Goal: Transaction & Acquisition: Purchase product/service

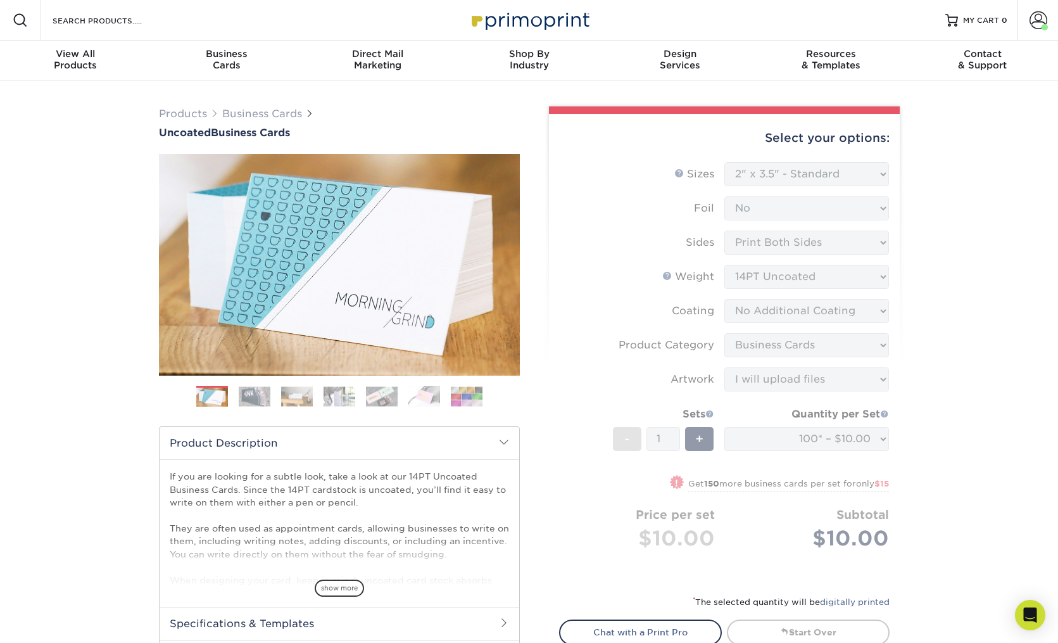
select select "2.00x3.50"
select select "3b5148f1-0588-4f88-a218-97bcfdce65c1"
select select "upload"
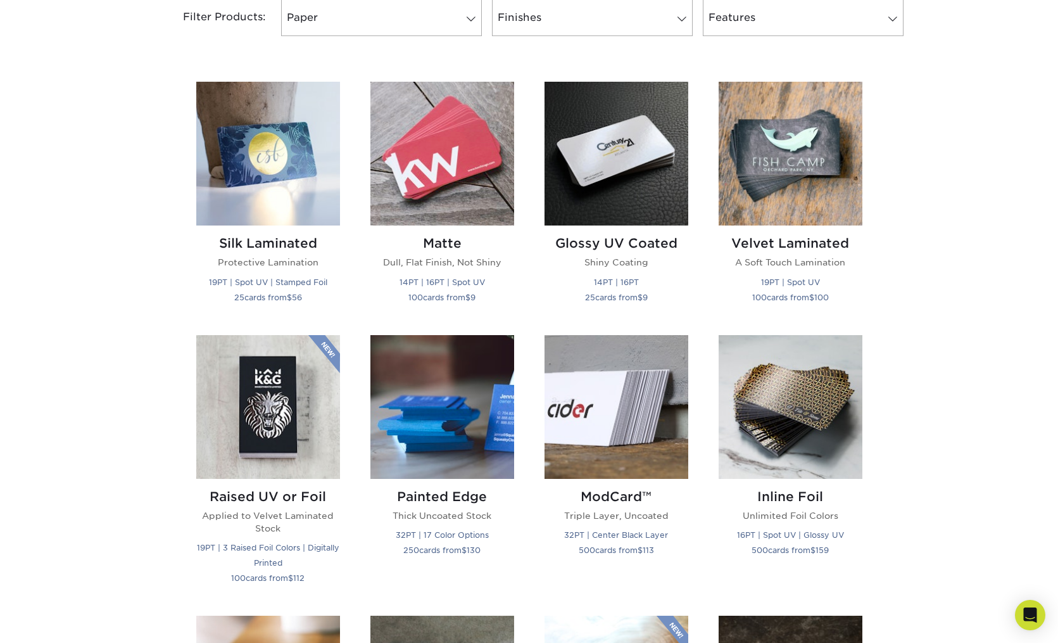
scroll to position [568, 0]
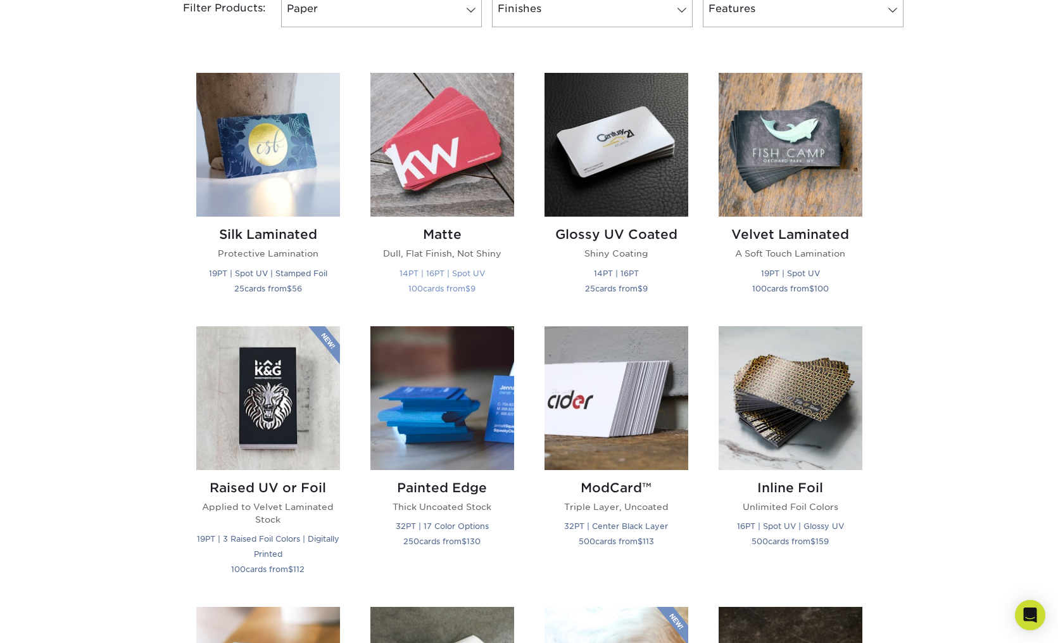
click at [448, 163] on img at bounding box center [443, 145] width 144 height 144
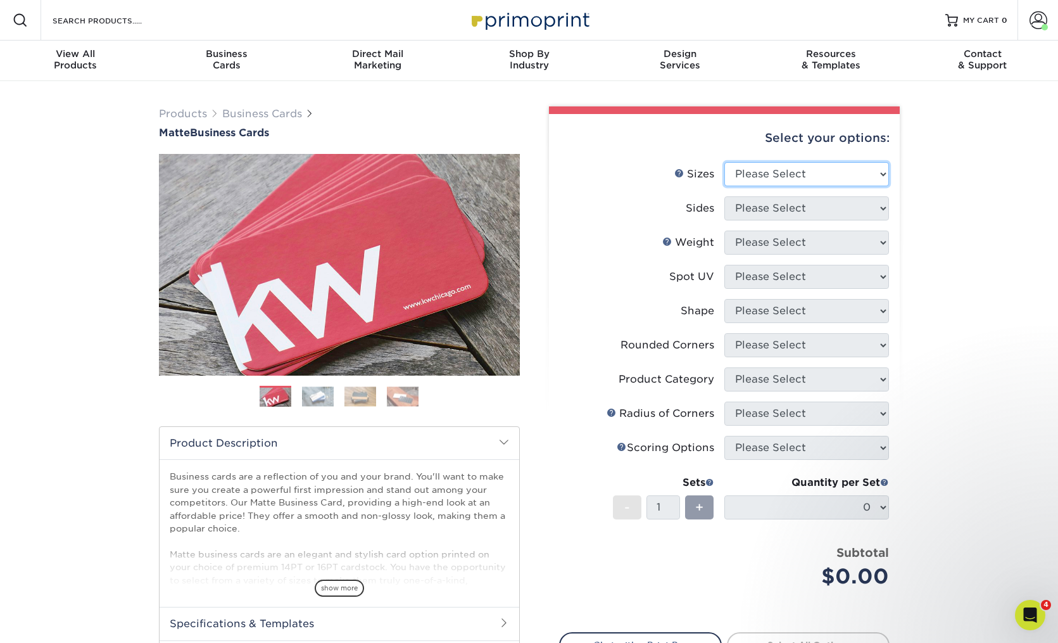
click at [765, 175] on select "Please Select 1.5" x 3.5" - Mini 1.75" x 3.5" - Mini 2" x 2" - Square 2" x 3" -…" at bounding box center [807, 174] width 165 height 24
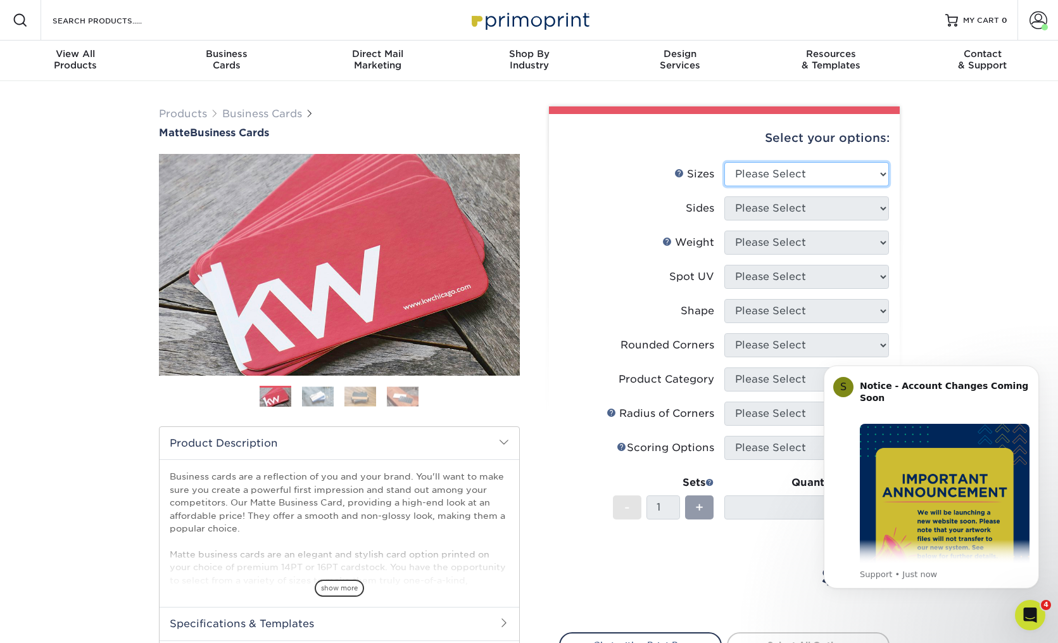
select select "2.00x3.50"
click at [759, 213] on select "Please Select Print Both Sides Print Front Only" at bounding box center [807, 208] width 165 height 24
select select "13abbda7-1d64-4f25-8bb2-c179b224825d"
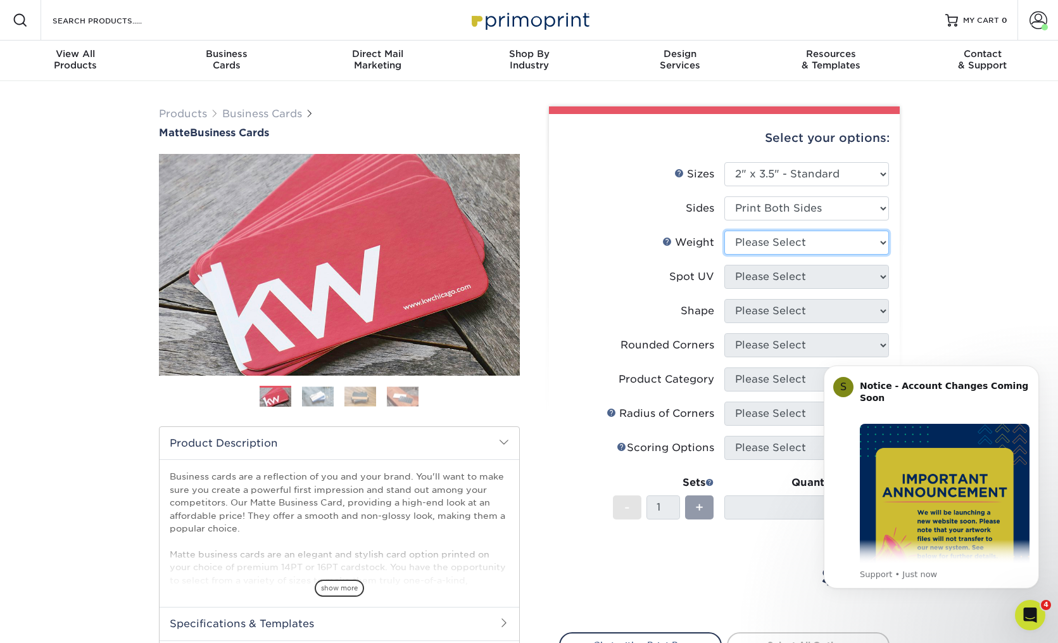
click at [763, 243] on select "Please Select 16PT 14PT" at bounding box center [807, 243] width 165 height 24
select select "16PT"
click at [768, 275] on select "Please Select No Spot UV Front and Back (Both Sides) Front Only Back Only" at bounding box center [807, 277] width 165 height 24
select select "3"
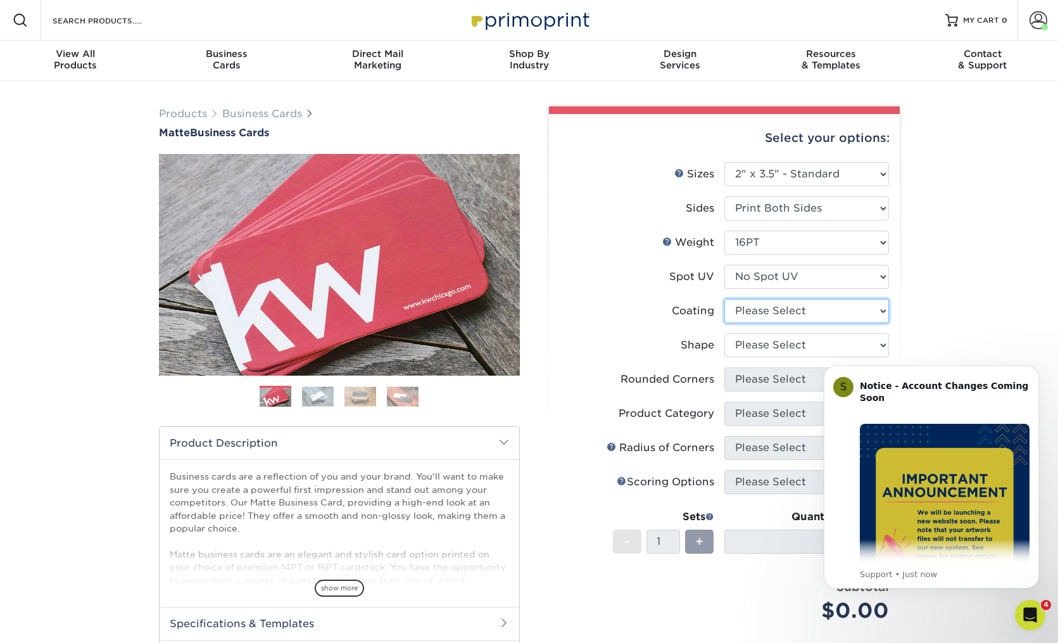
click at [761, 312] on select at bounding box center [807, 311] width 165 height 24
select select "121bb7b5-3b4d-429f-bd8d-bbf80e953313"
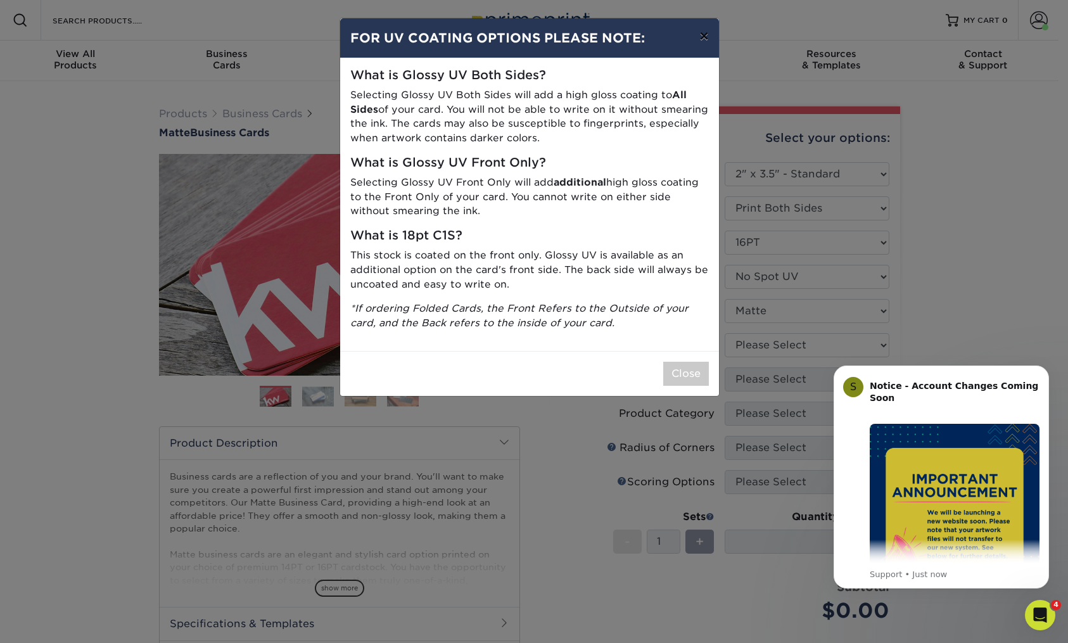
click at [701, 34] on button "×" at bounding box center [703, 35] width 29 height 35
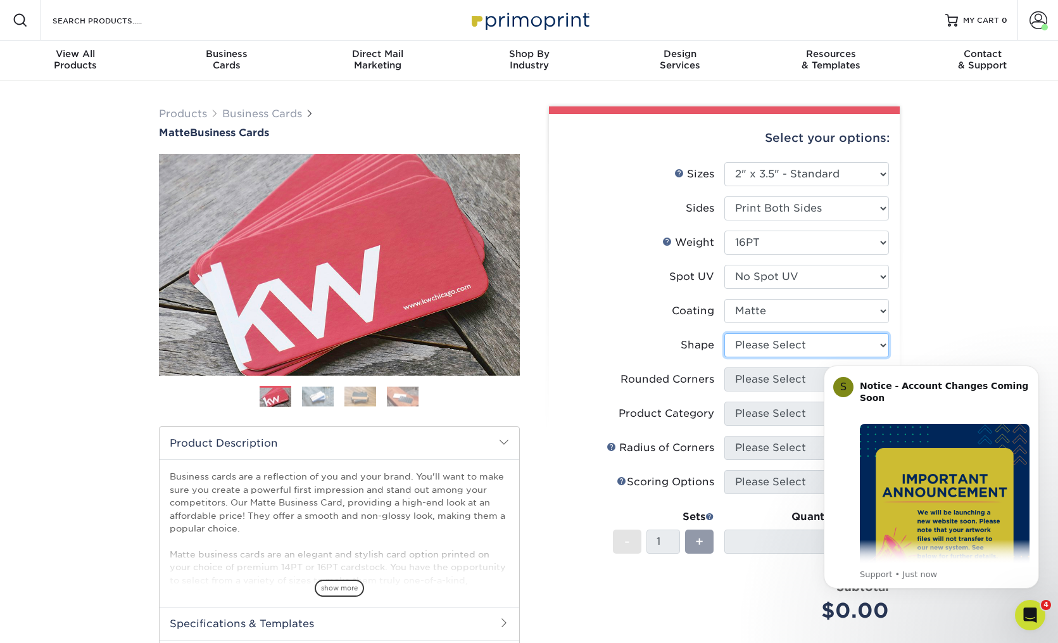
click at [747, 349] on select "Please Select Standard Oval" at bounding box center [807, 345] width 165 height 24
select select "standard"
click at [1036, 371] on icon "Dismiss notification" at bounding box center [1035, 368] width 7 height 7
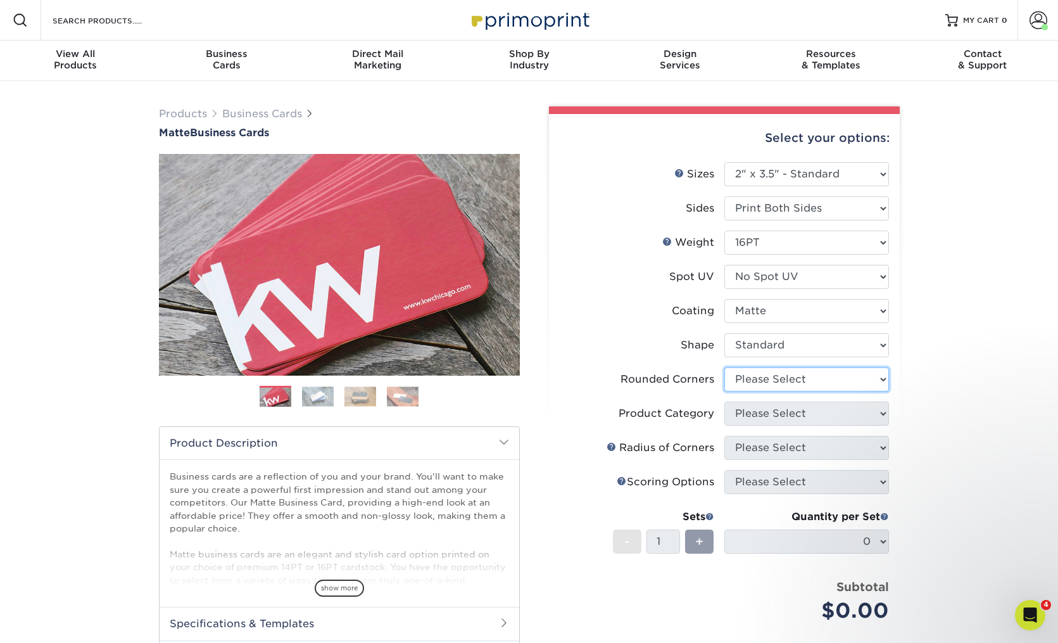
click at [856, 381] on select "Please Select Yes - Round 2 Corners Yes - Round 4 Corners No" at bounding box center [807, 379] width 165 height 24
select select "0"
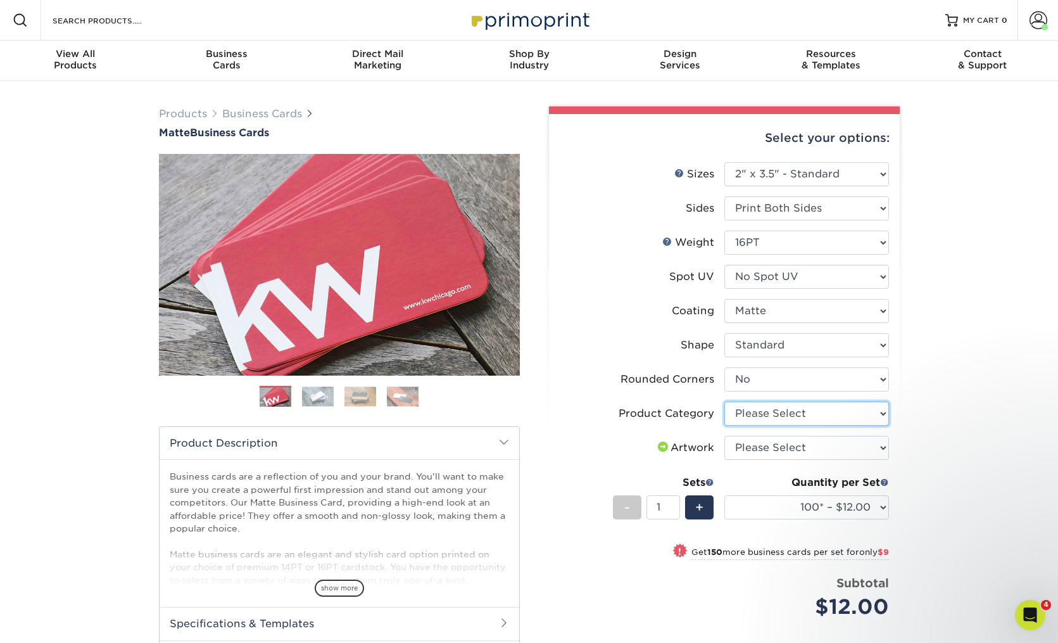
click at [787, 414] on select "Please Select Business Cards" at bounding box center [807, 414] width 165 height 24
select select "3b5148f1-0588-4f88-a218-97bcfdce65c1"
click at [806, 448] on select "Please Select I will upload files I need a design - $100" at bounding box center [807, 448] width 165 height 24
select select "upload"
click at [869, 503] on select "100* – $12.00 250* – $21.00 500 – $42.00 1000 – $53.00 2500 – $95.00 5000 – $18…" at bounding box center [807, 507] width 165 height 24
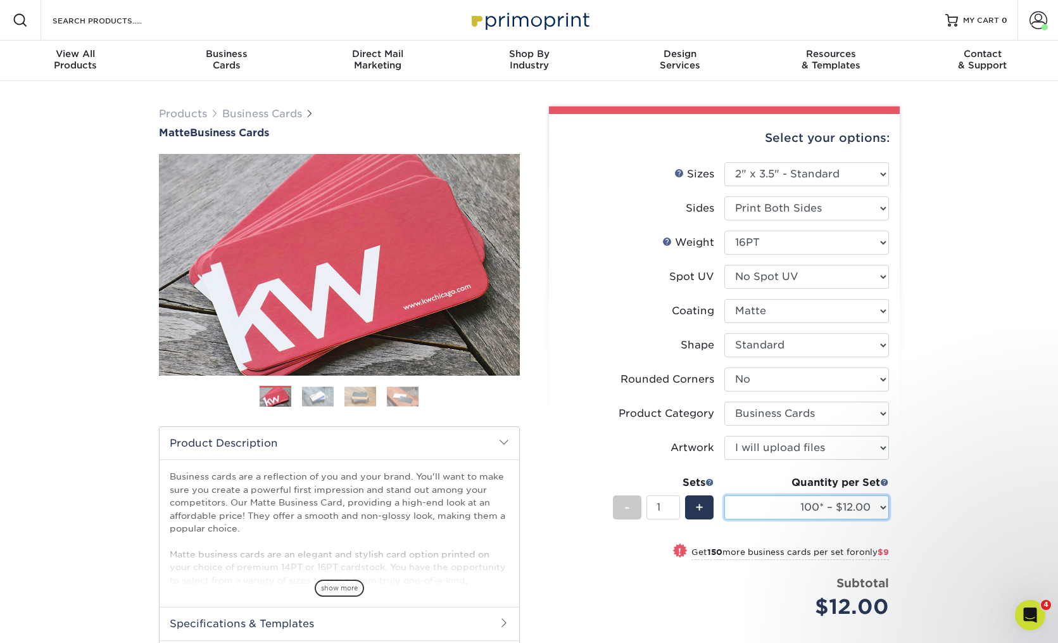
select select "250* – $21.00"
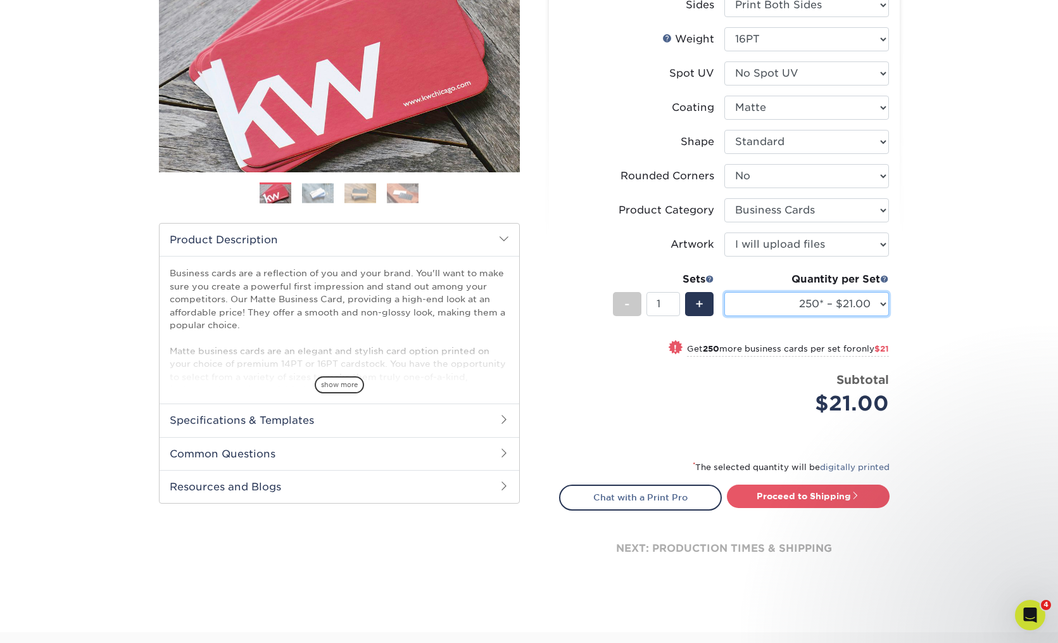
scroll to position [208, 0]
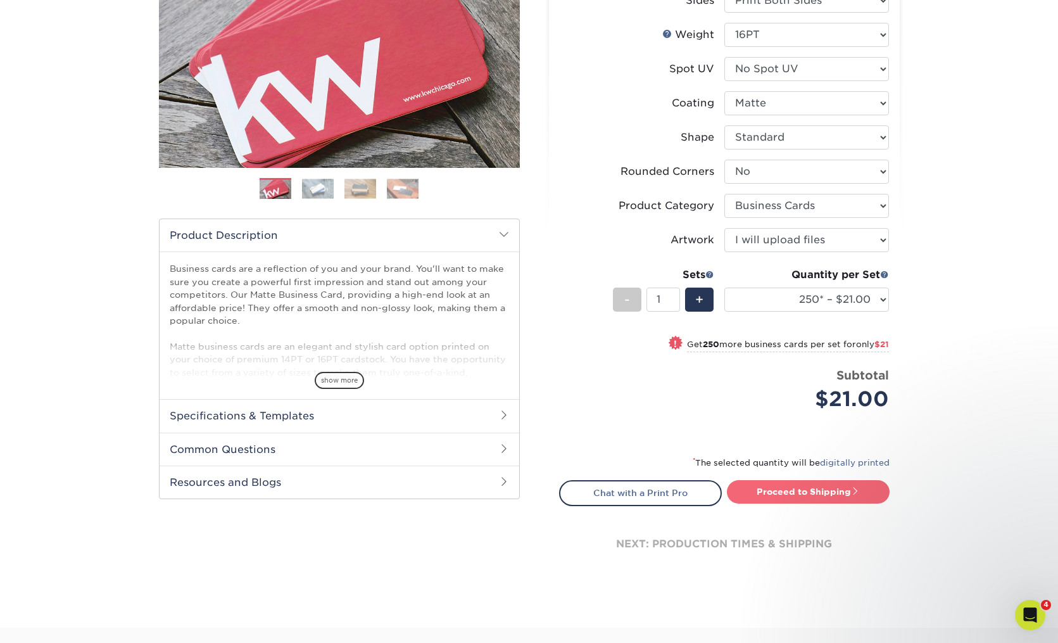
click at [789, 490] on link "Proceed to Shipping" at bounding box center [808, 491] width 163 height 23
type input "Set 1"
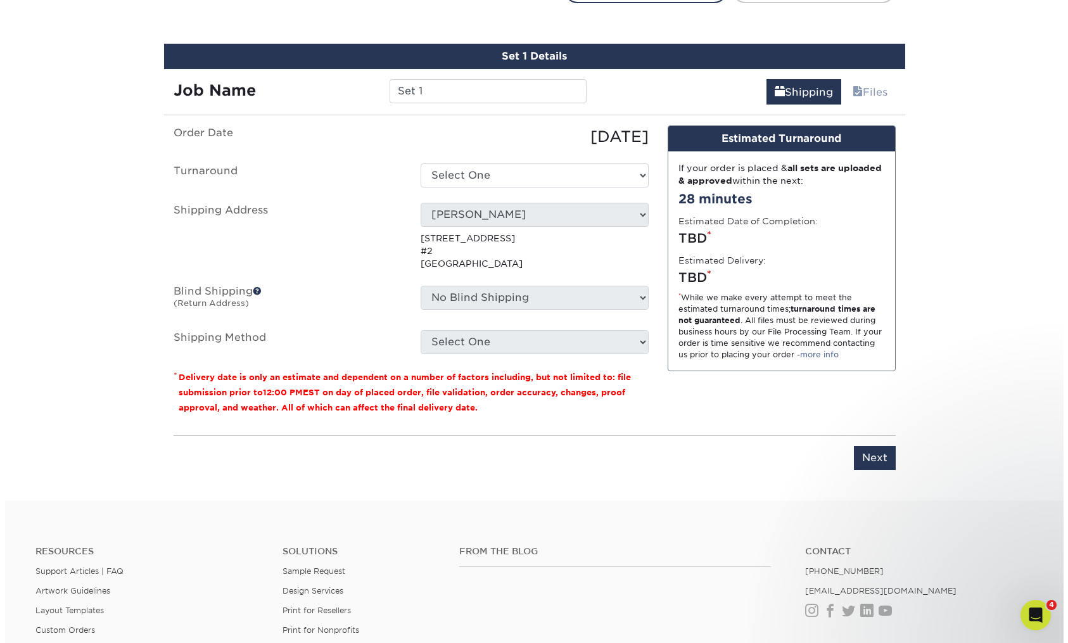
scroll to position [722, 0]
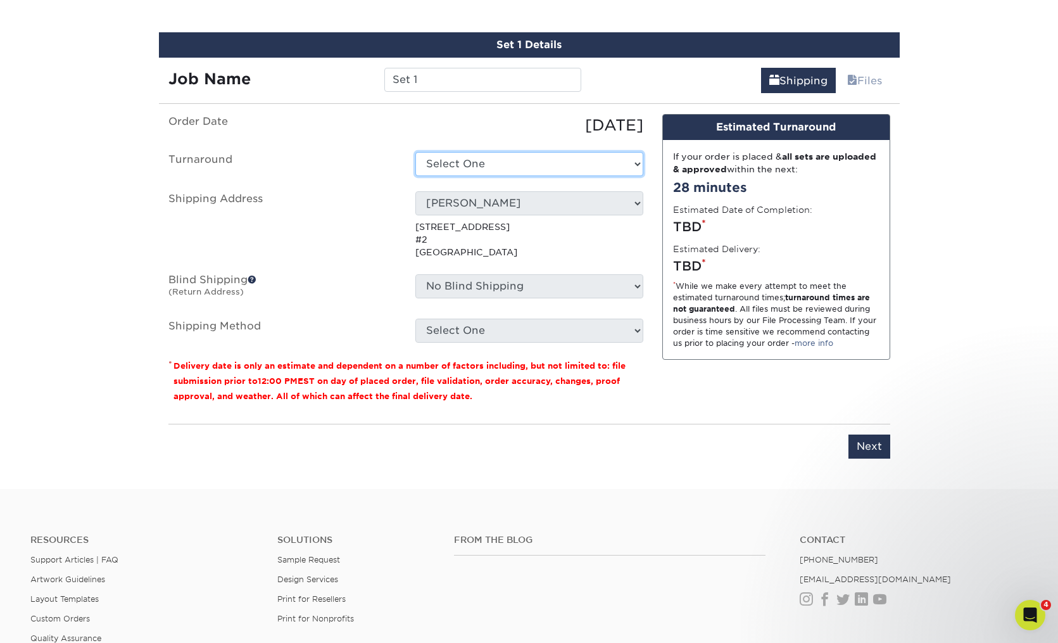
click at [450, 165] on select "Select One 2-4 Business Days 2 Day Next Business Day" at bounding box center [530, 164] width 228 height 24
select select "23721297-b68b-4846-ba83-3171e6bd9d78"
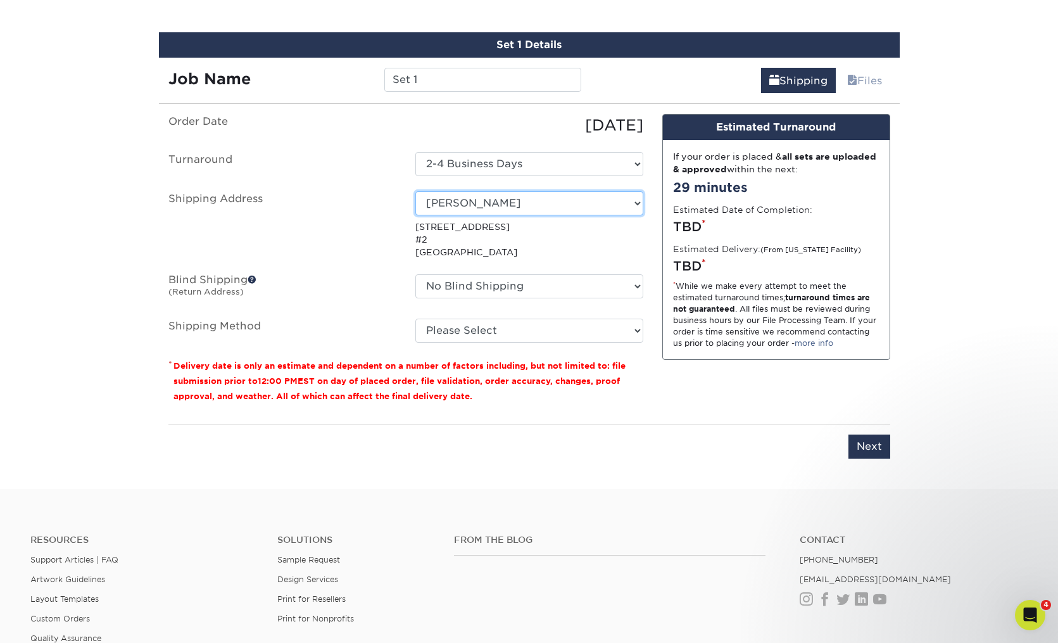
click at [497, 203] on select "Select One basik BOSTON YACHT BOSTON YACHT Boulton and Watt C2H CLOSE TO HOME F…" at bounding box center [530, 203] width 228 height 24
click at [486, 202] on select "Select One basik BOSTON YACHT BOSTON YACHT Boulton and Watt C2H CLOSE TO HOME F…" at bounding box center [530, 203] width 228 height 24
select select "8121"
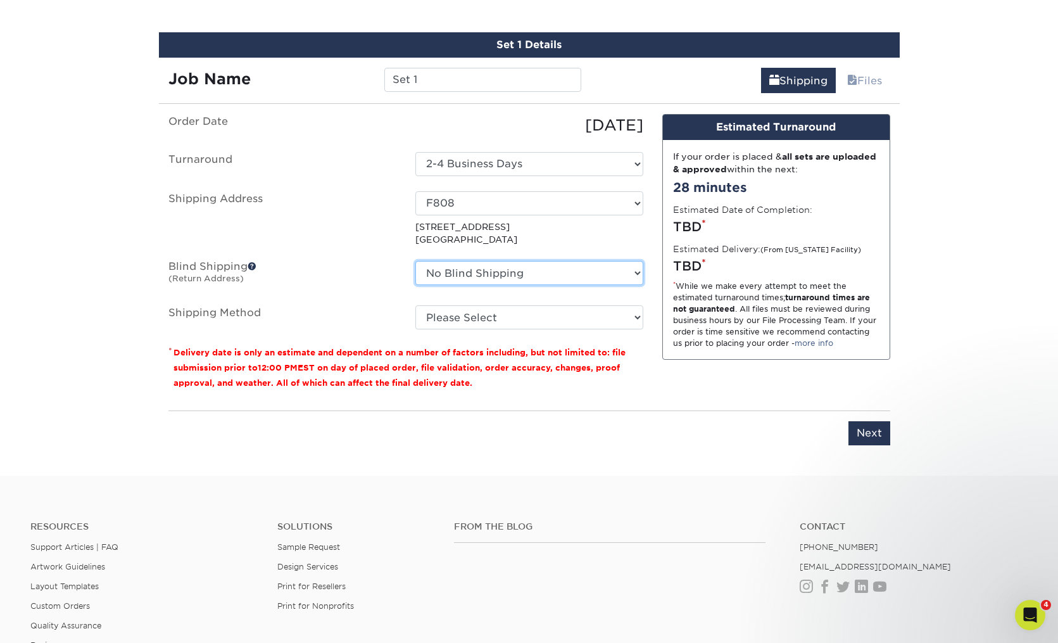
click at [455, 272] on select "No Blind Shipping basik BOSTON YACHT BOSTON YACHT Boulton and Watt C2H CLOSE TO…" at bounding box center [530, 273] width 228 height 24
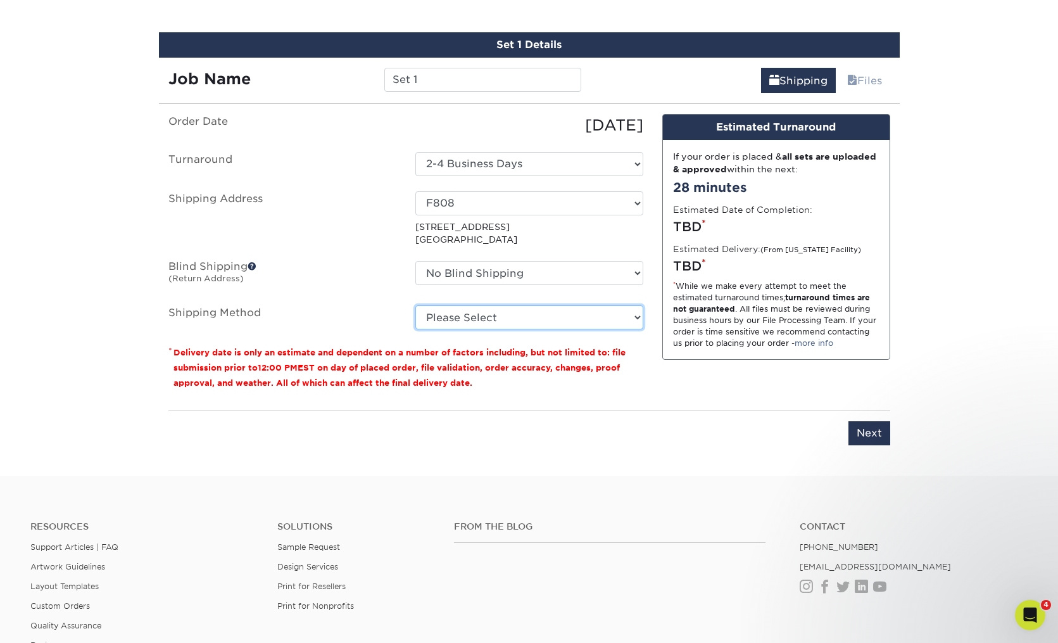
click at [467, 316] on select "Please Select Ground Shipping (+$7.84) 3 Day Shipping Service (+$20.07) 2 Day A…" at bounding box center [530, 317] width 228 height 24
select select "03"
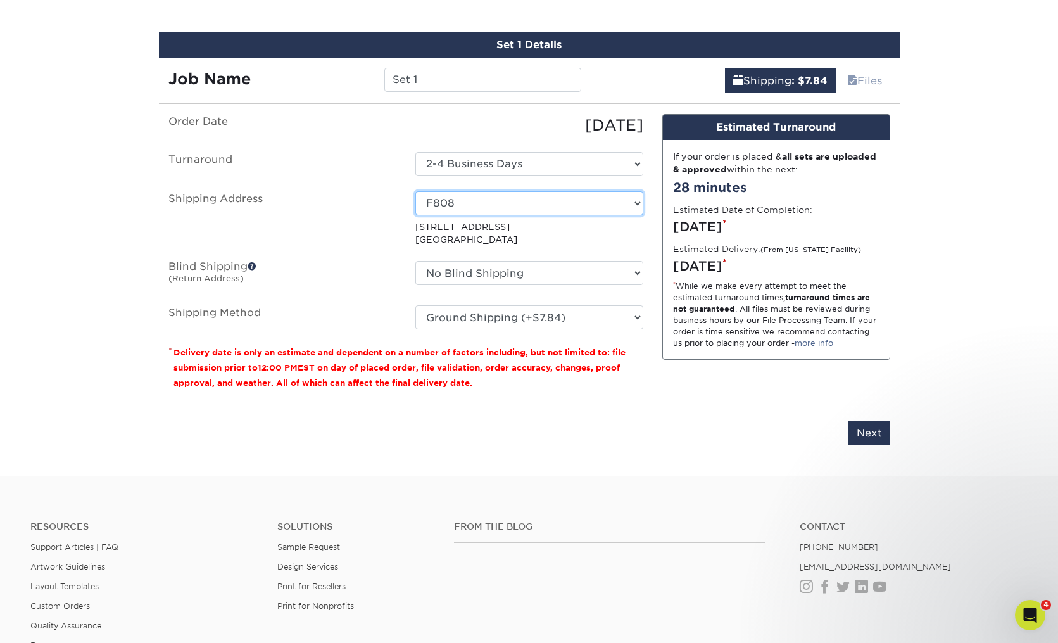
click at [500, 203] on select "Select One basik BOSTON YACHT BOSTON YACHT Boulton and Watt C2H CLOSE TO HOME F…" at bounding box center [530, 203] width 228 height 24
select select "newaddress"
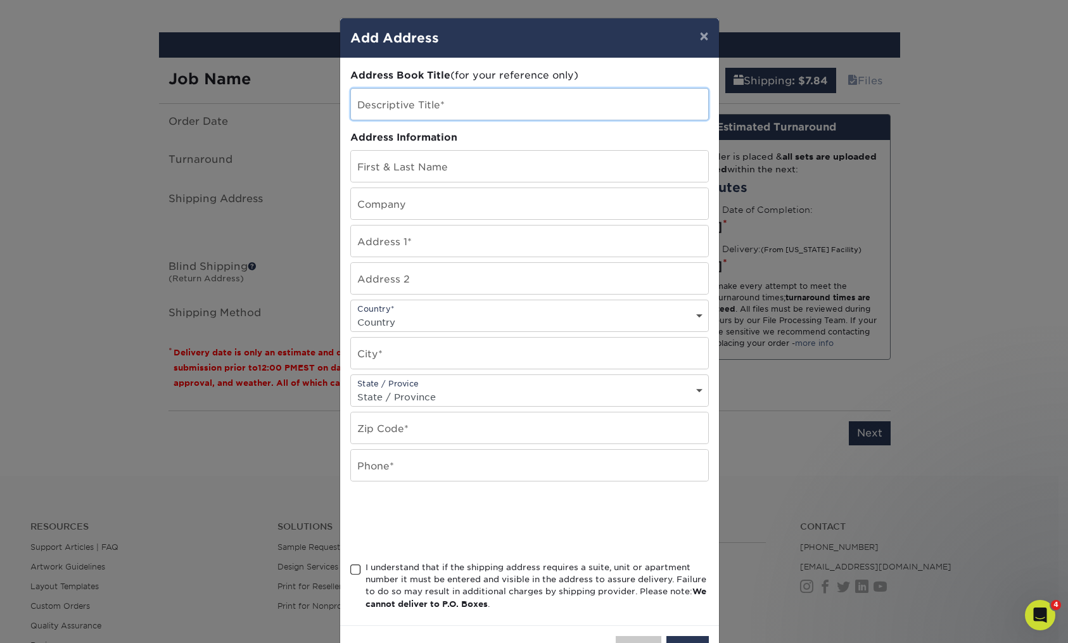
click at [451, 111] on input "text" at bounding box center [529, 104] width 357 height 31
click at [382, 106] on input "text" at bounding box center [529, 104] width 357 height 31
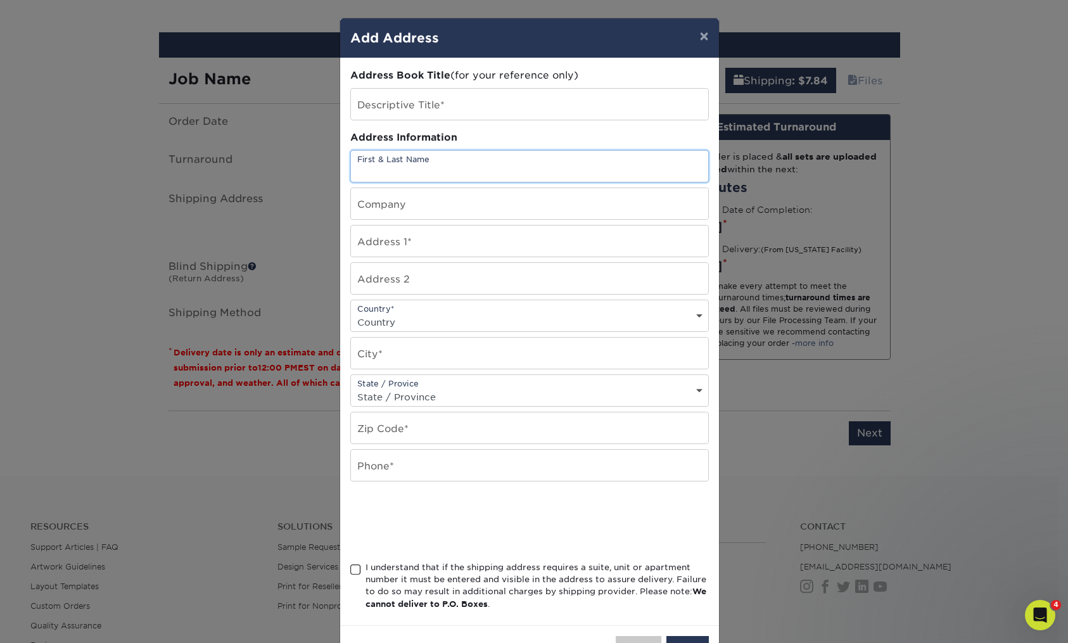
click at [366, 161] on input "text" at bounding box center [529, 166] width 357 height 31
type input "Robert Jordan"
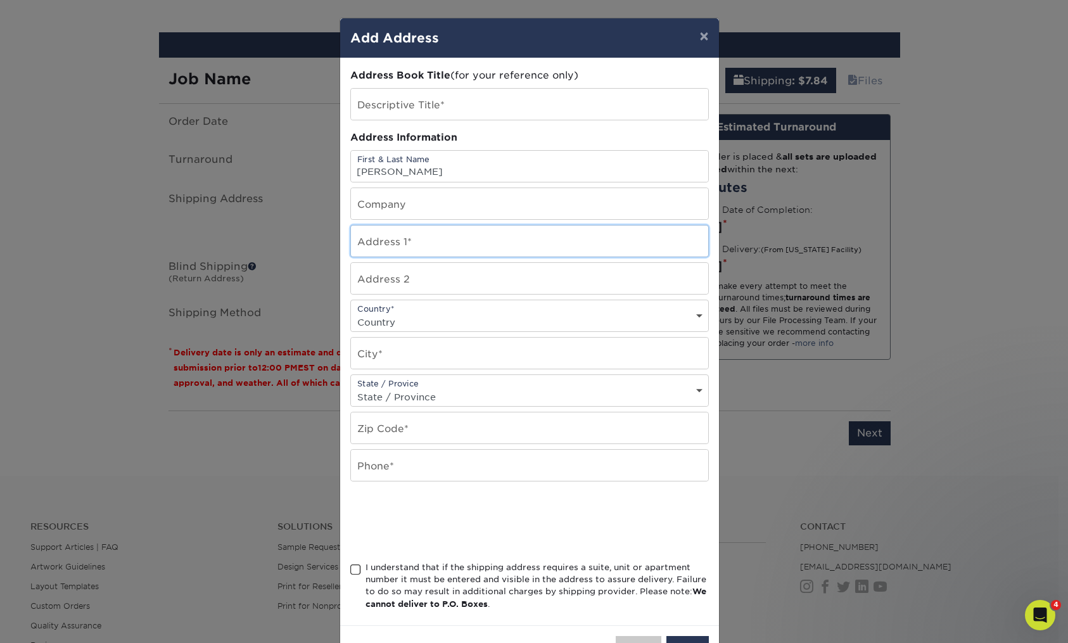
type input "227 Ainslie Street, 2"
select select "US"
type input "Brooklyn"
select select "NY"
type input "11211"
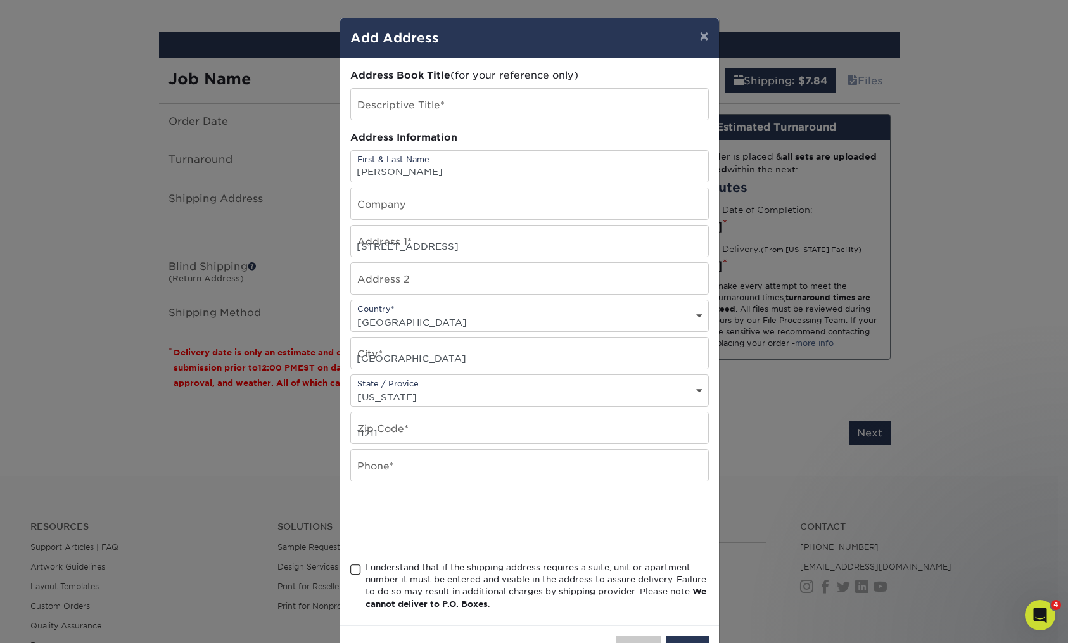
type input "2076712322"
drag, startPoint x: 350, startPoint y: 568, endPoint x: 398, endPoint y: 555, distance: 49.2
click at [354, 568] on span at bounding box center [355, 570] width 11 height 12
click at [0, 0] on input "I understand that if the shipping address requires a suite, unit or apartment n…" at bounding box center [0, 0] width 0 height 0
click at [682, 637] on button "Save" at bounding box center [687, 648] width 42 height 24
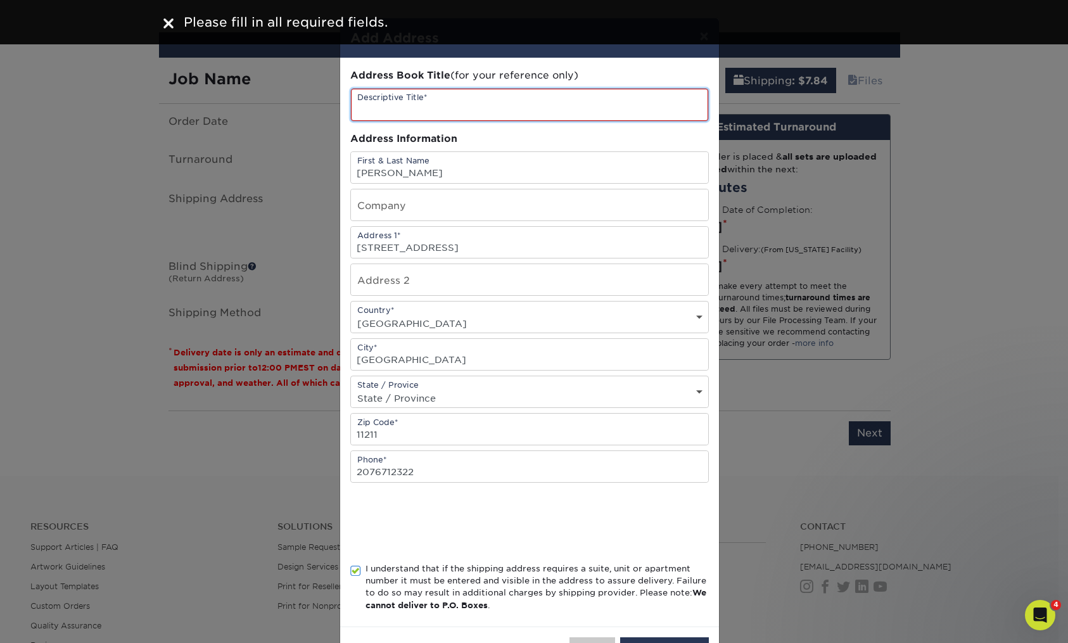
drag, startPoint x: 421, startPoint y: 103, endPoint x: 454, endPoint y: 72, distance: 45.3
click at [421, 102] on input "text" at bounding box center [529, 105] width 357 height 32
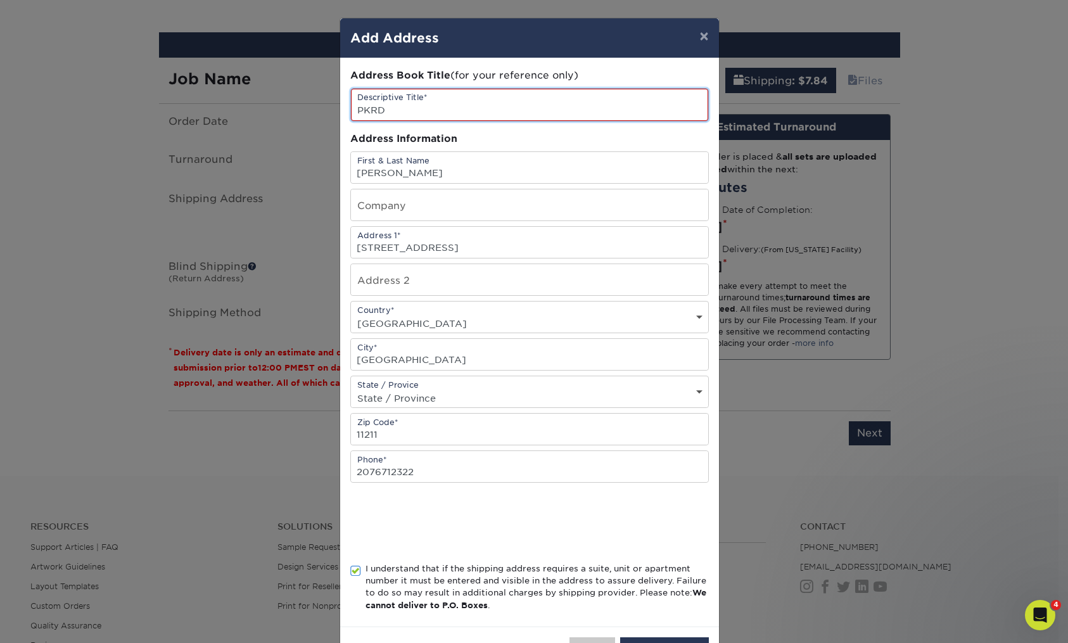
scroll to position [47, 0]
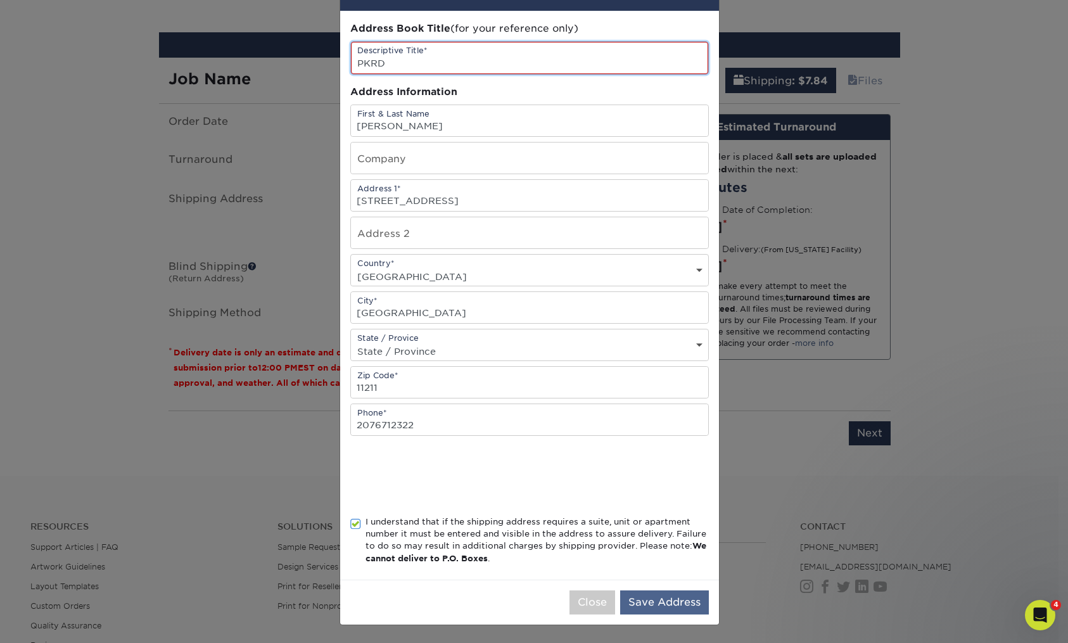
type input "PKRD"
click at [655, 599] on button "Save Address" at bounding box center [664, 602] width 89 height 24
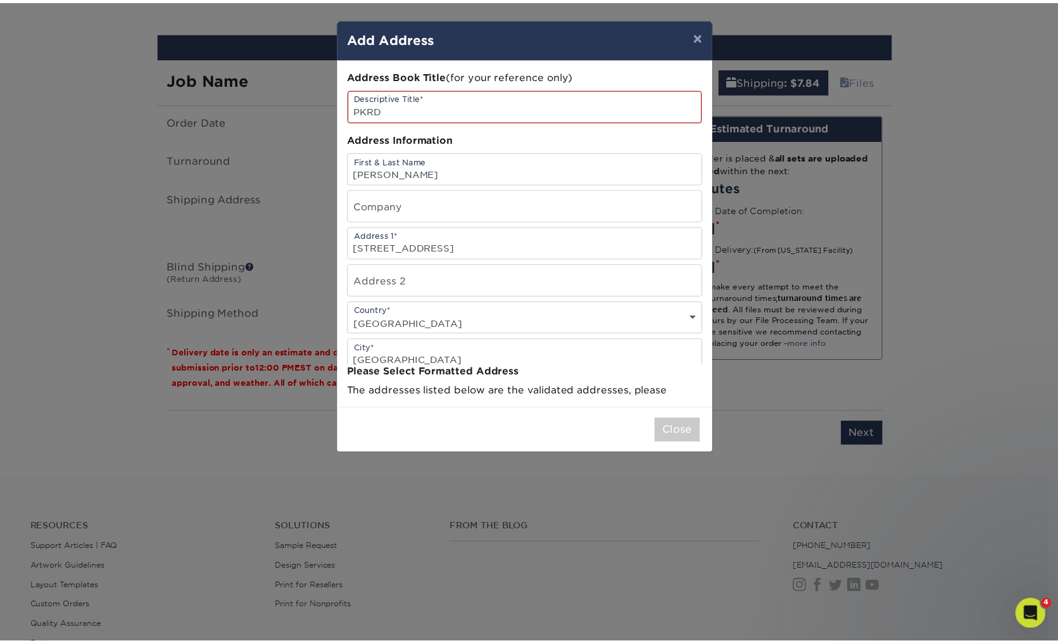
scroll to position [0, 0]
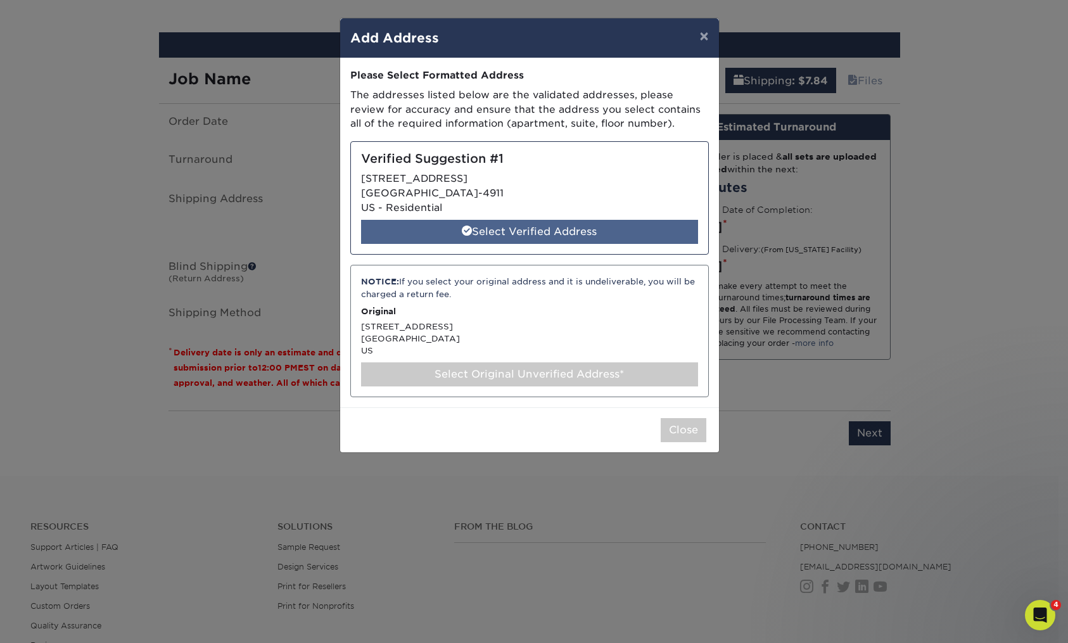
click at [512, 229] on div "Select Verified Address" at bounding box center [529, 232] width 337 height 24
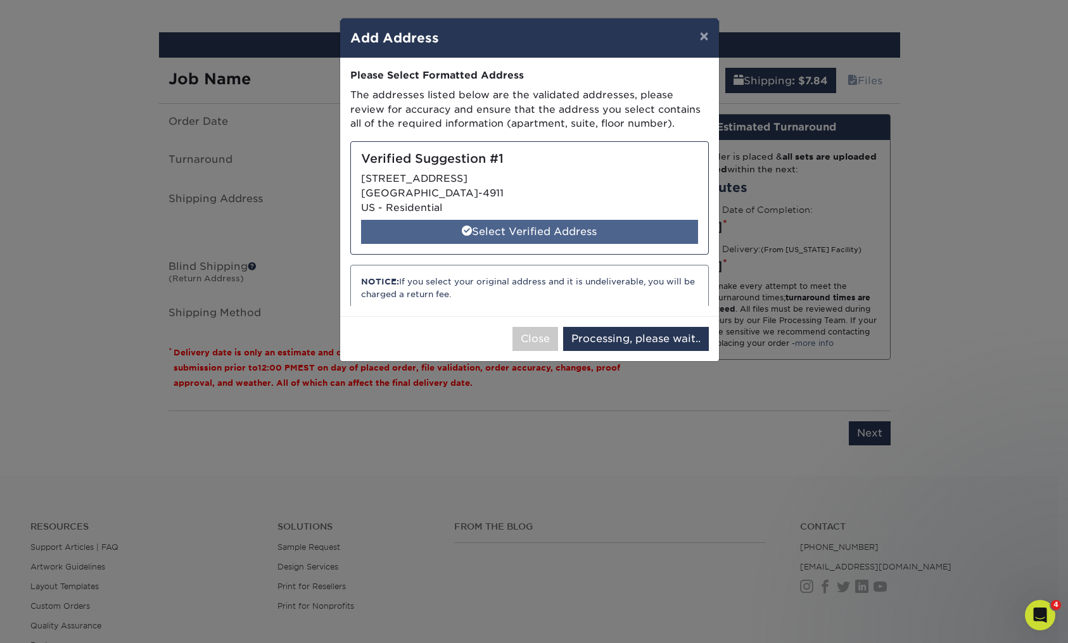
select select "286794"
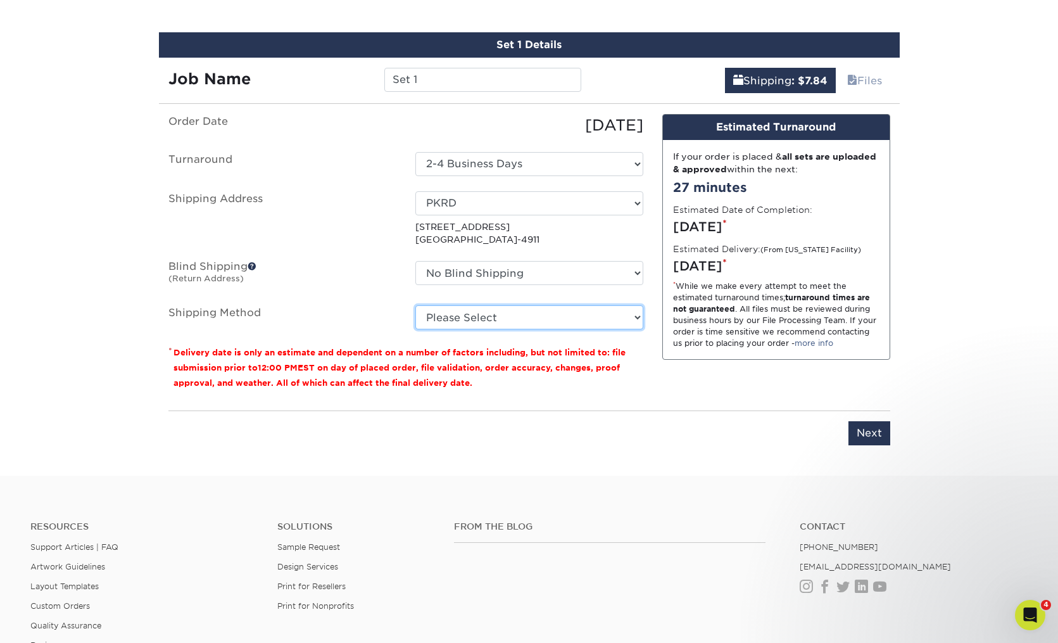
click at [493, 326] on select "Please Select Ground Shipping (+$7.84) 3 Day Shipping Service (+$20.07) 2 Day A…" at bounding box center [530, 317] width 228 height 24
select select "03"
click at [880, 428] on input "Next" at bounding box center [870, 433] width 42 height 24
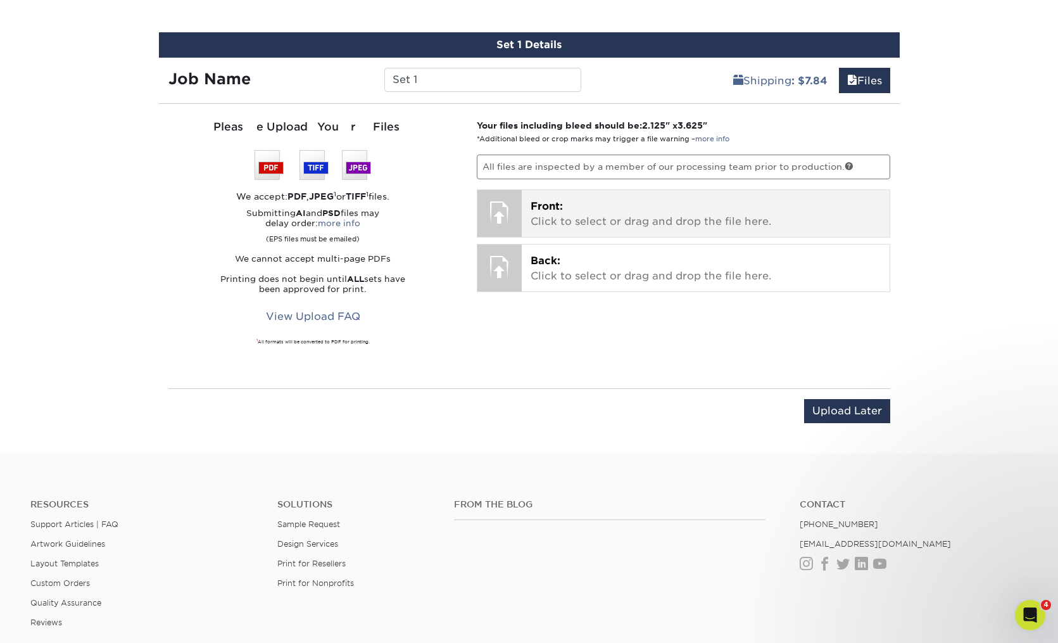
click at [580, 215] on p "Front: Click to select or drag and drop the file here." at bounding box center [706, 214] width 350 height 30
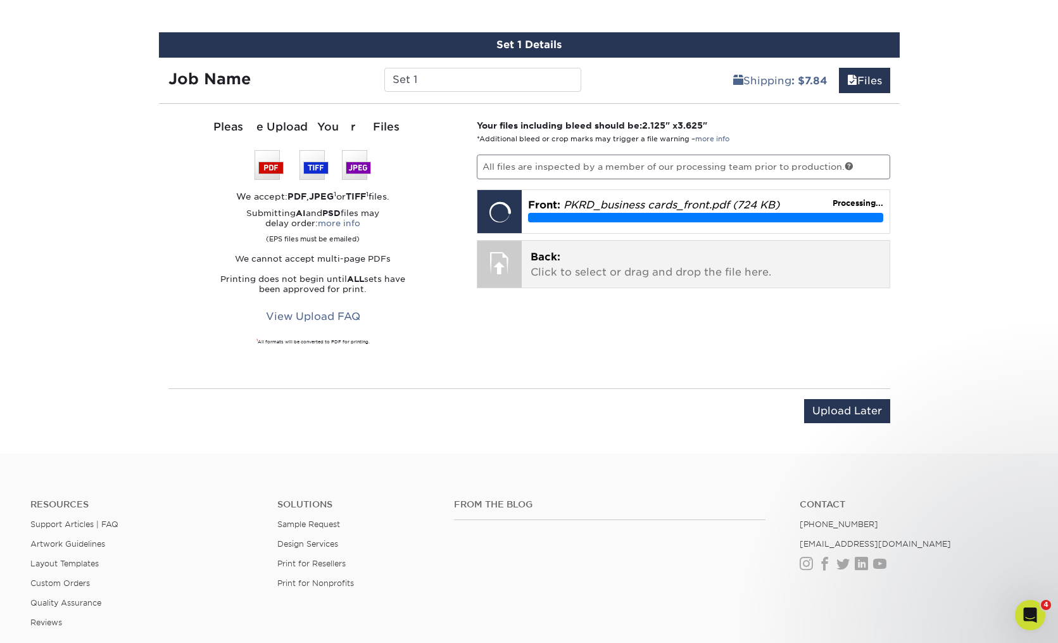
click at [680, 272] on p "Back: Click to select or drag and drop the file here." at bounding box center [706, 265] width 350 height 30
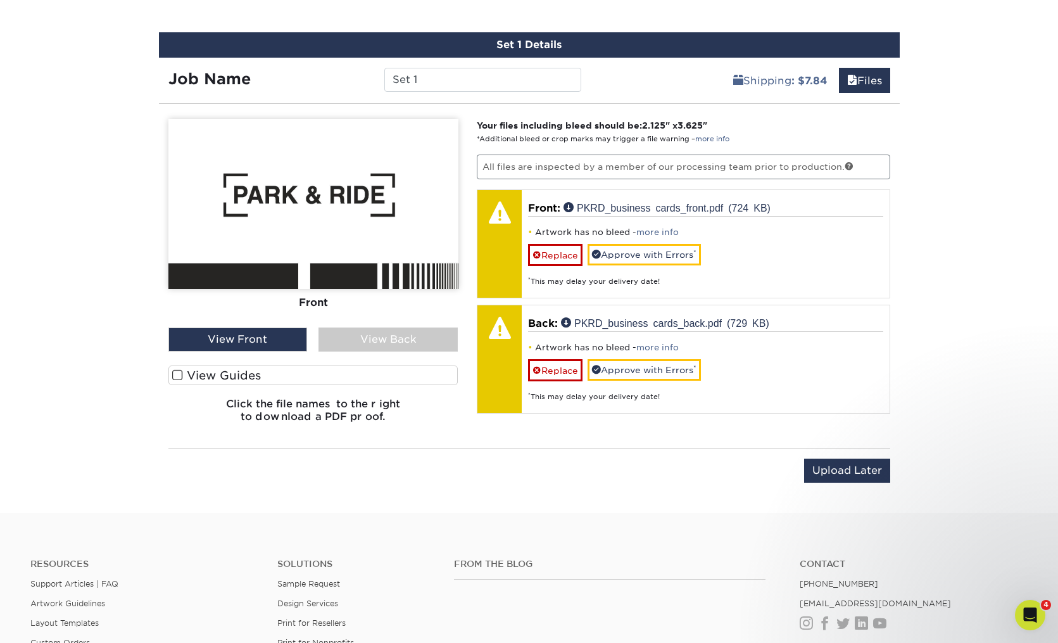
click at [364, 341] on div "View Back" at bounding box center [388, 339] width 139 height 24
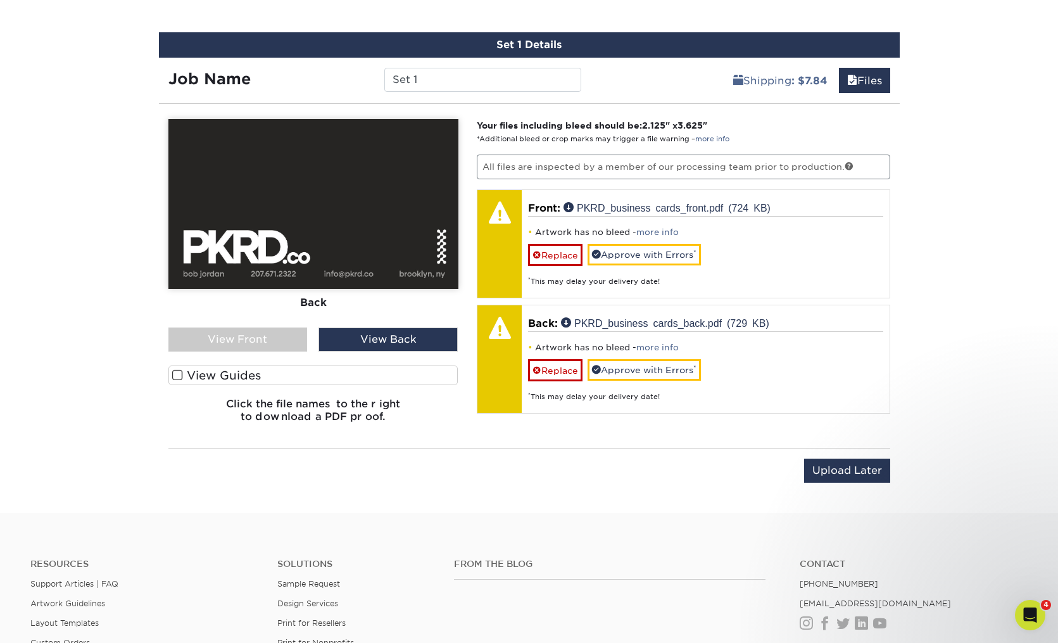
click at [178, 373] on span at bounding box center [177, 375] width 11 height 12
click at [0, 0] on input "View Guides" at bounding box center [0, 0] width 0 height 0
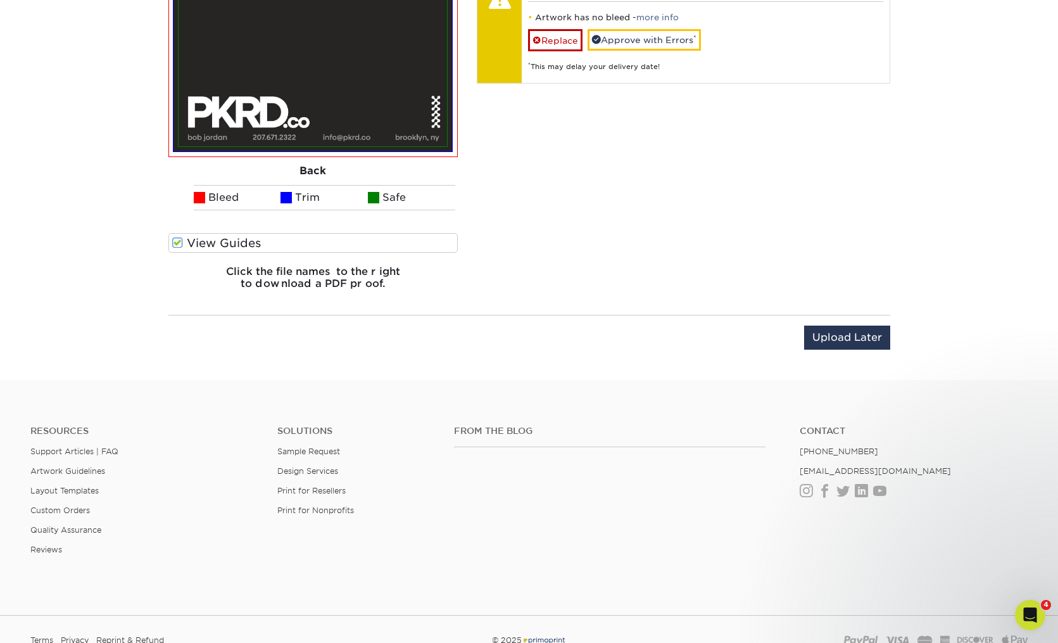
scroll to position [1050, 0]
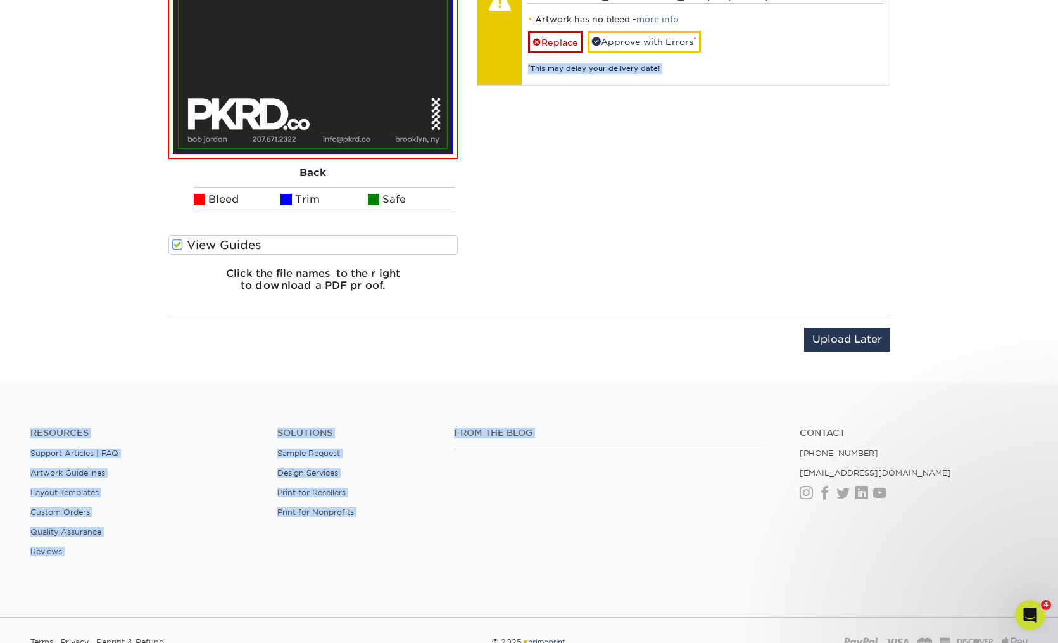
drag, startPoint x: 1054, startPoint y: 395, endPoint x: 1018, endPoint y: 180, distance: 218.4
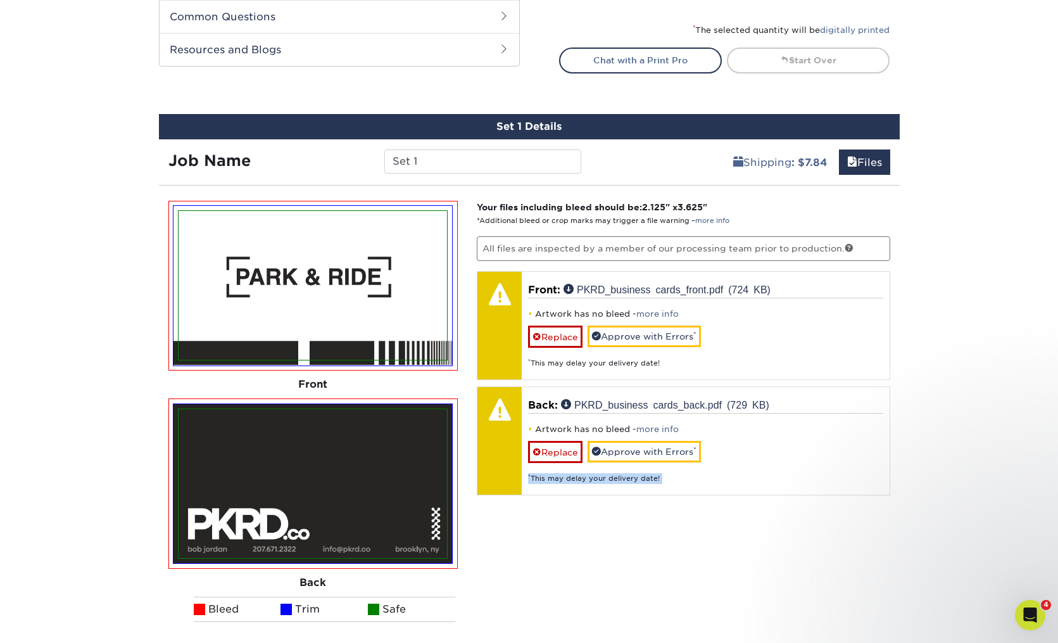
scroll to position [651, 0]
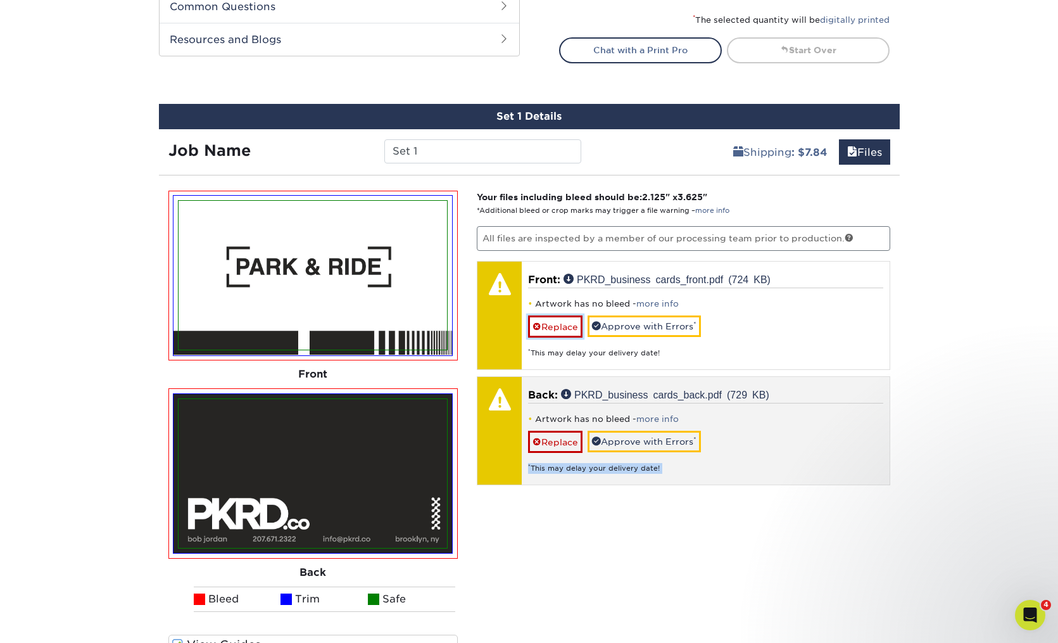
click at [551, 324] on link "Replace" at bounding box center [555, 326] width 54 height 22
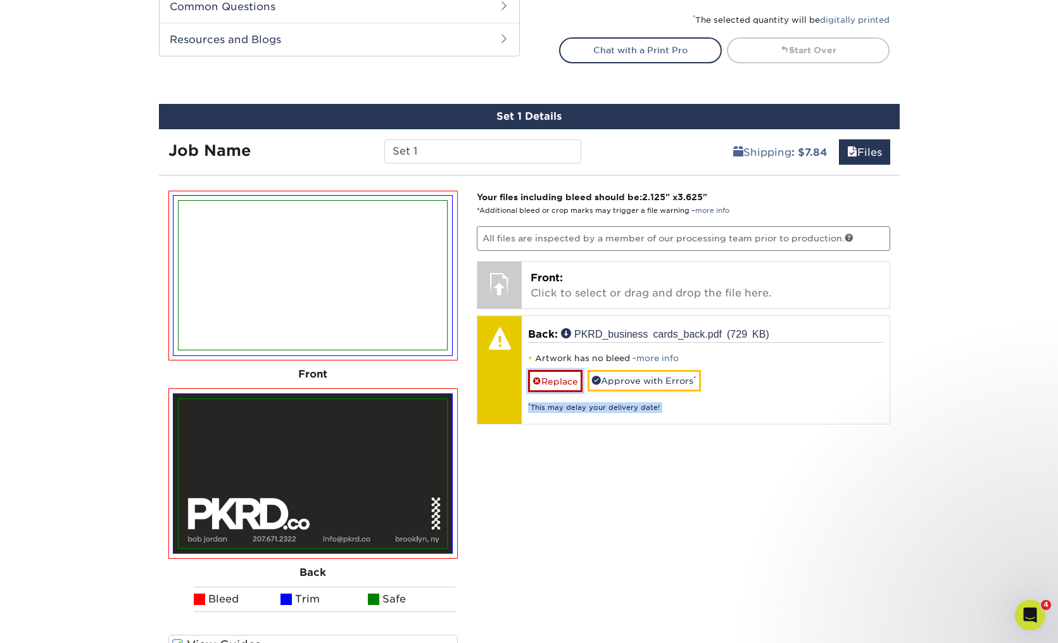
drag, startPoint x: 555, startPoint y: 380, endPoint x: 566, endPoint y: 369, distance: 15.7
click at [555, 380] on link "Replace" at bounding box center [555, 381] width 54 height 22
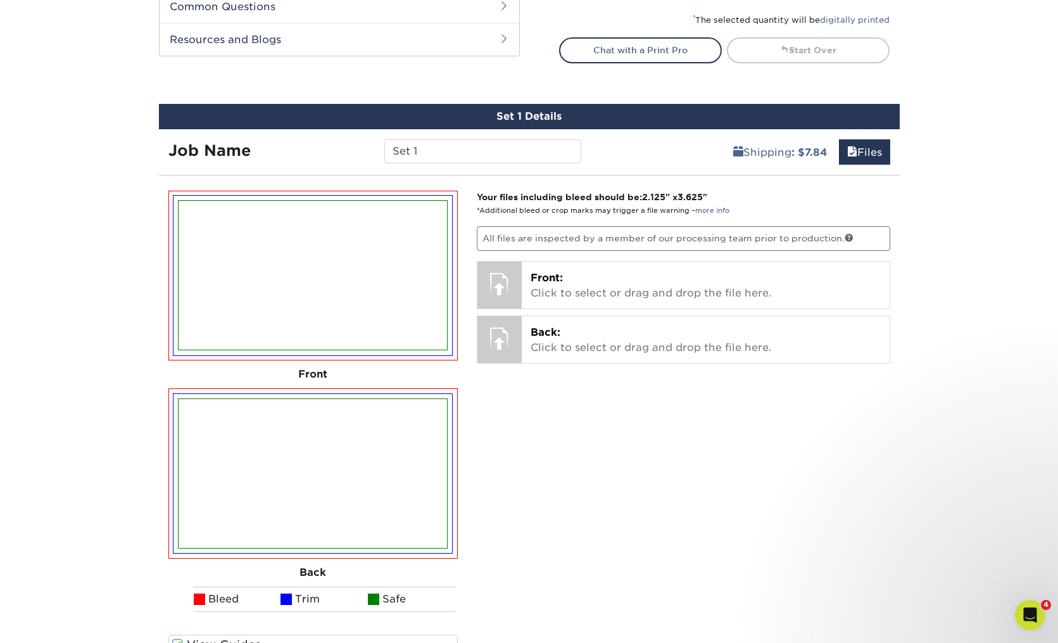
click at [280, 463] on img at bounding box center [313, 473] width 269 height 149
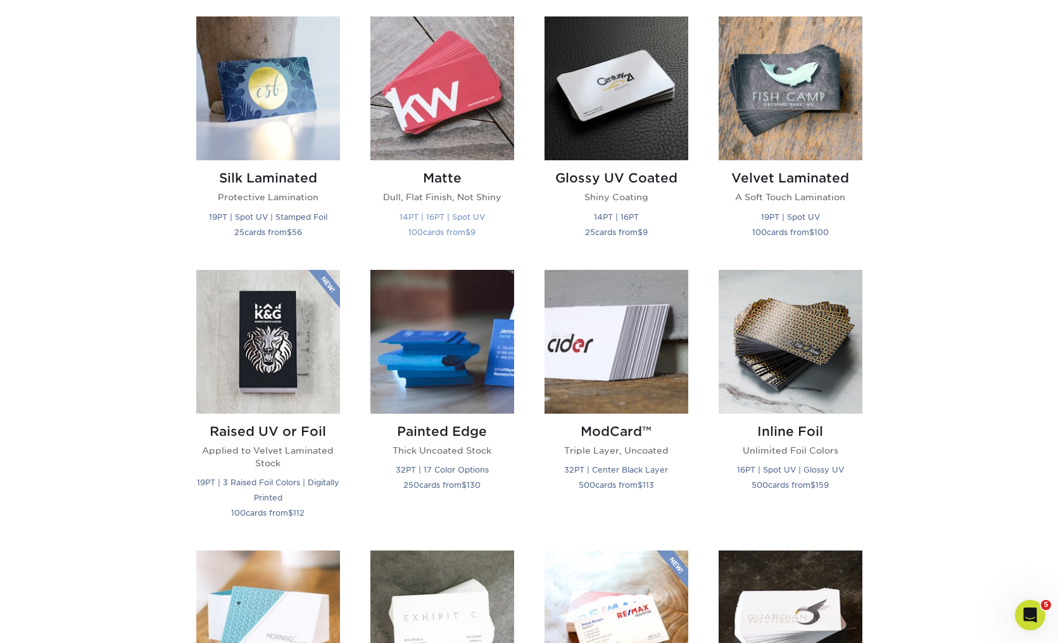
scroll to position [635, 0]
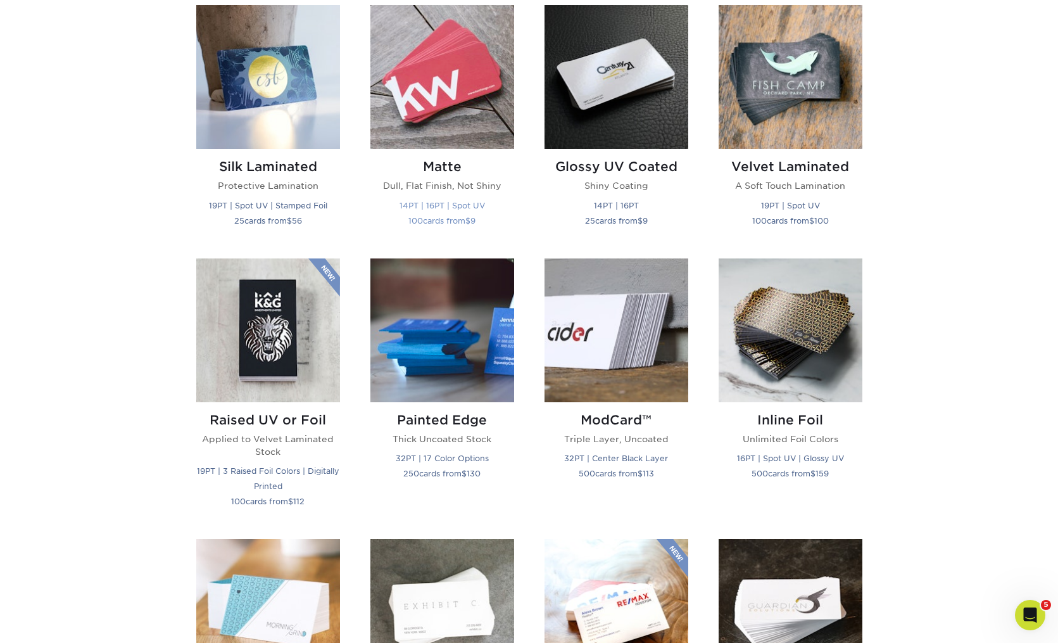
click at [431, 84] on img at bounding box center [443, 77] width 144 height 144
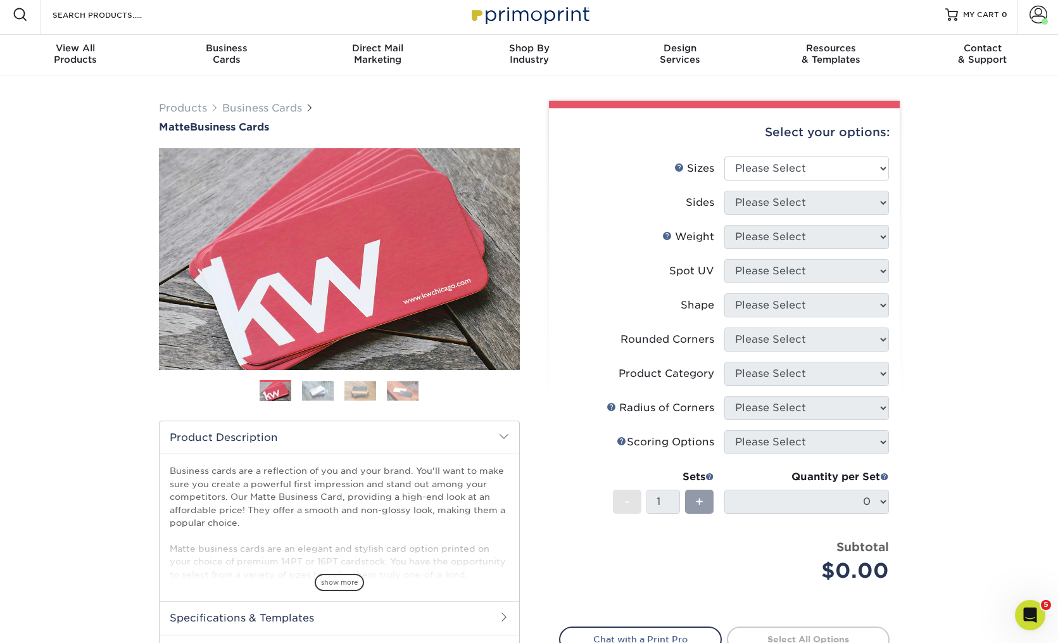
scroll to position [4, 0]
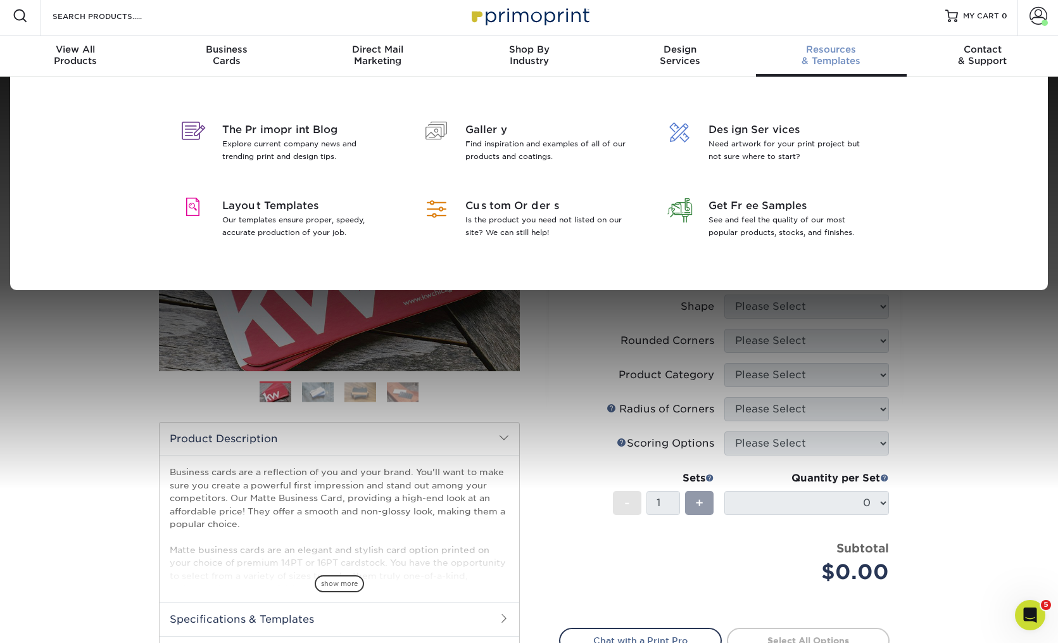
drag, startPoint x: 847, startPoint y: 56, endPoint x: 875, endPoint y: 52, distance: 27.5
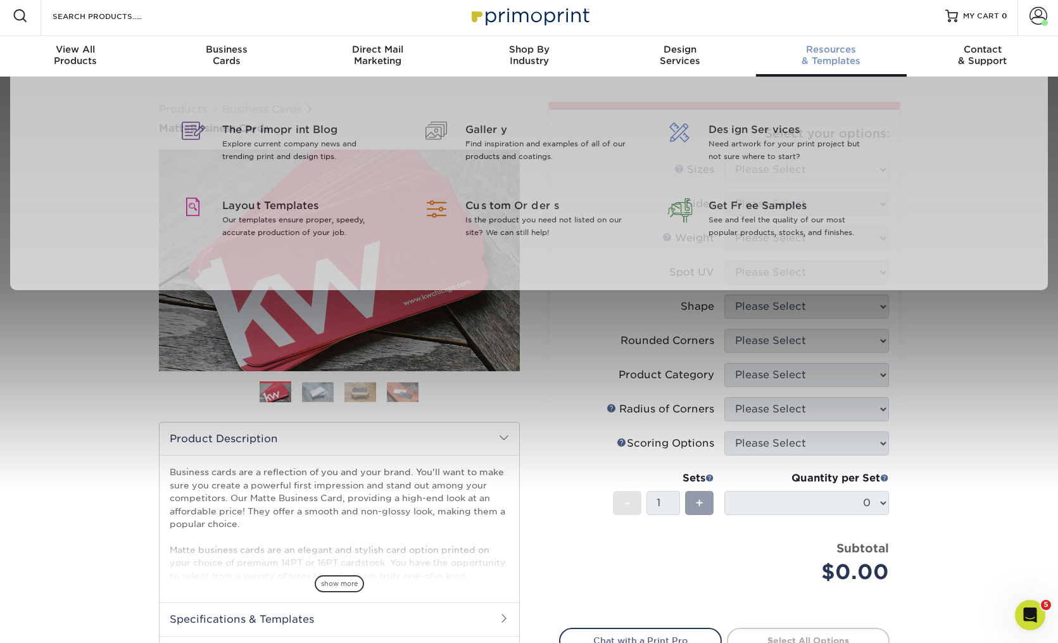
click at [833, 53] on span "Resources" at bounding box center [831, 49] width 151 height 11
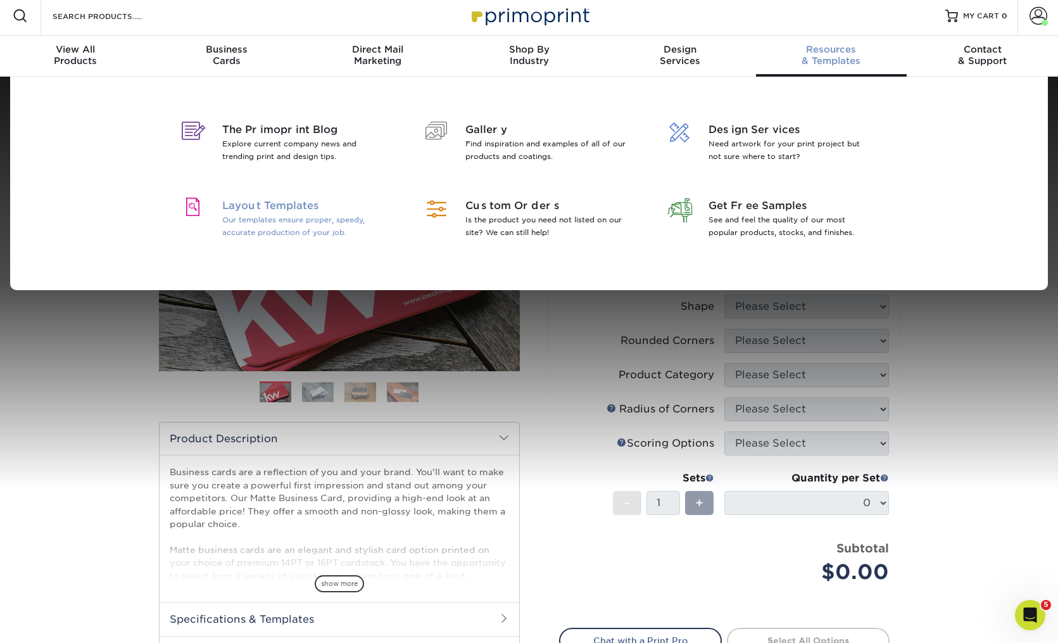
click at [269, 206] on span "Layout Templates" at bounding box center [304, 205] width 164 height 15
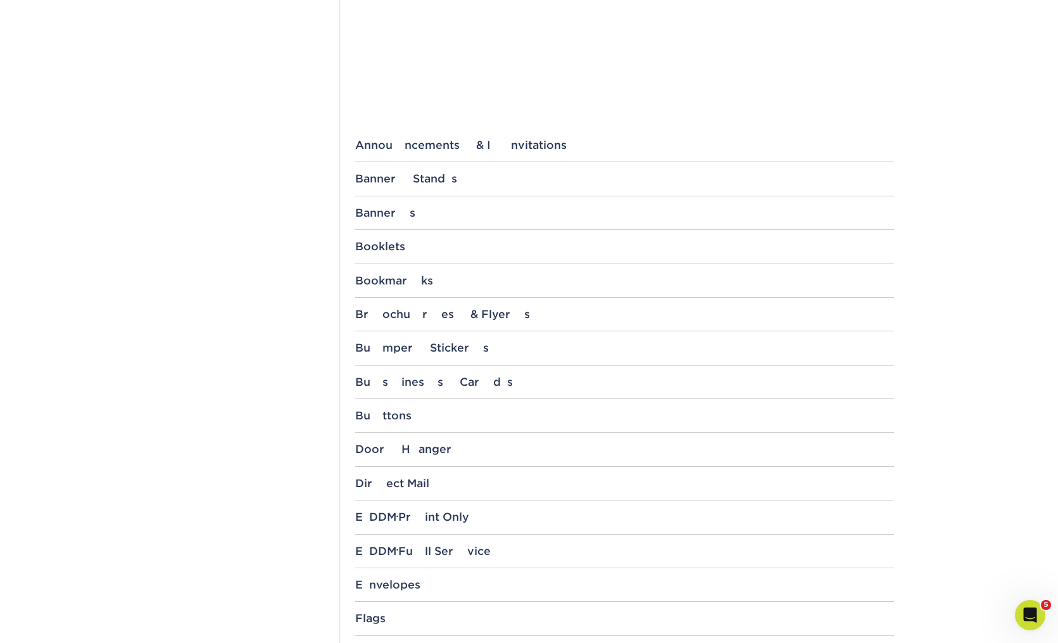
scroll to position [412, 0]
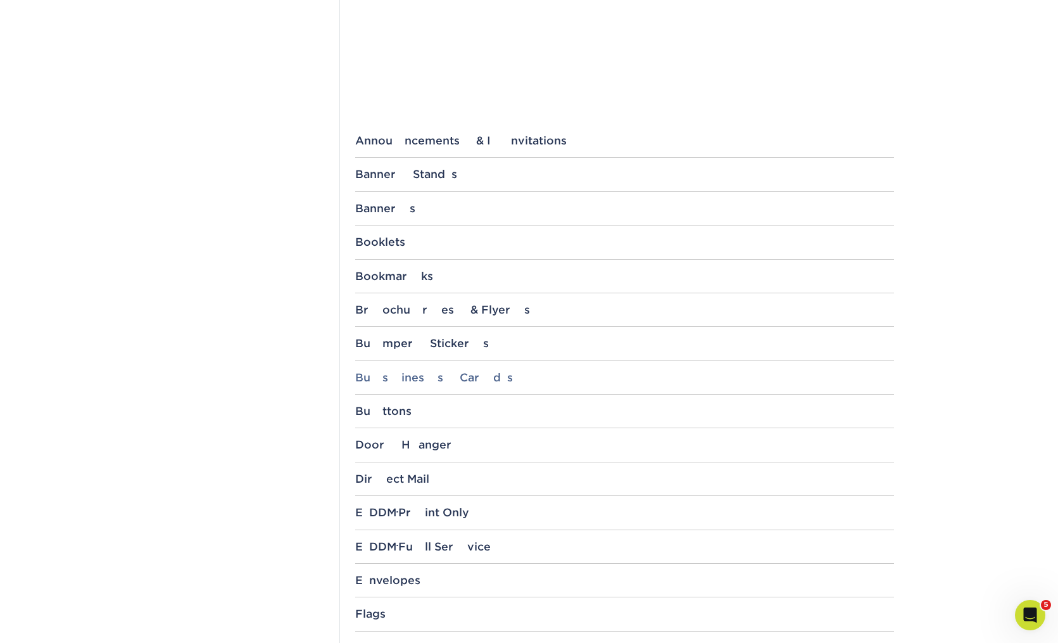
click at [404, 376] on div "Business Cards" at bounding box center [624, 377] width 539 height 13
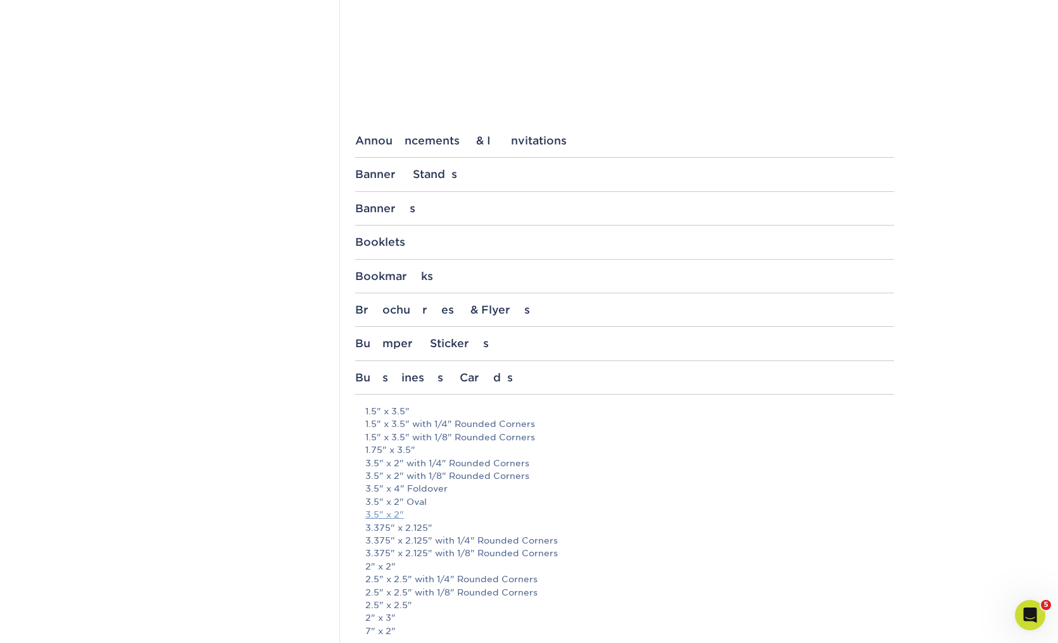
click at [391, 513] on link "3.5" x 2"" at bounding box center [384, 514] width 39 height 10
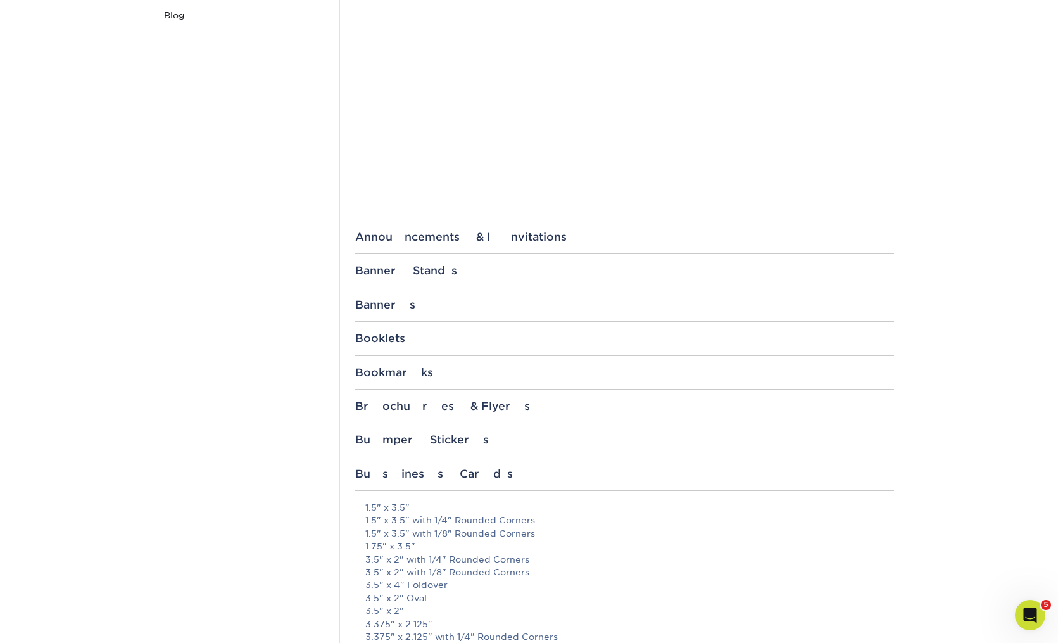
scroll to position [0, 0]
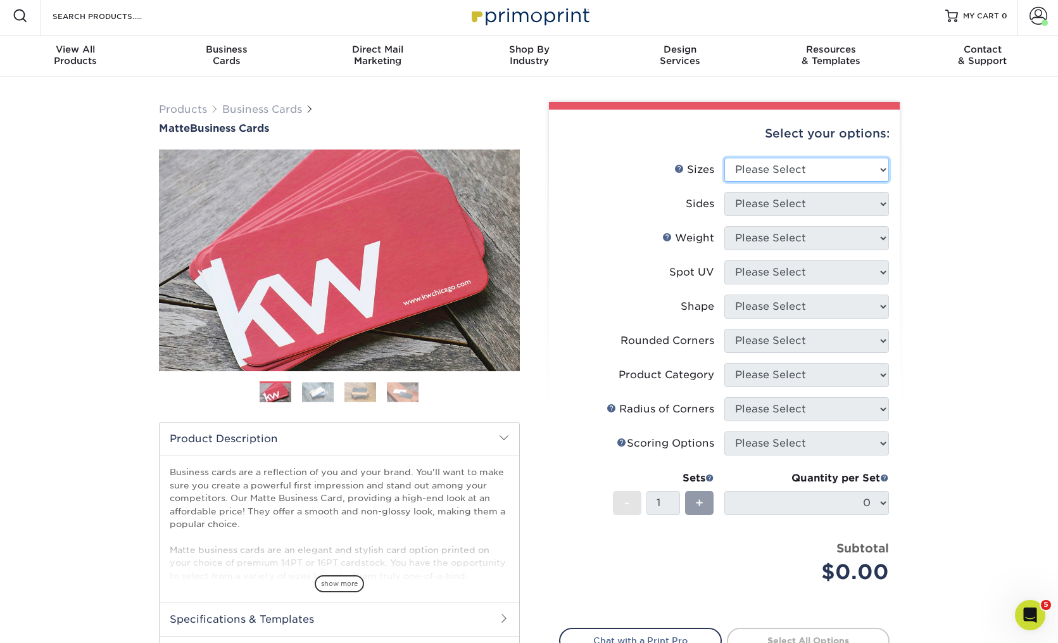
click at [789, 167] on select "Please Select 1.5" x 3.5" - Mini 1.75" x 3.5" - Mini 2" x 2" - Square 2" x 3" -…" at bounding box center [807, 170] width 165 height 24
select select "2.00x3.50"
click at [776, 208] on select "Please Select Print Both Sides Print Front Only" at bounding box center [807, 204] width 165 height 24
select select "13abbda7-1d64-4f25-8bb2-c179b224825d"
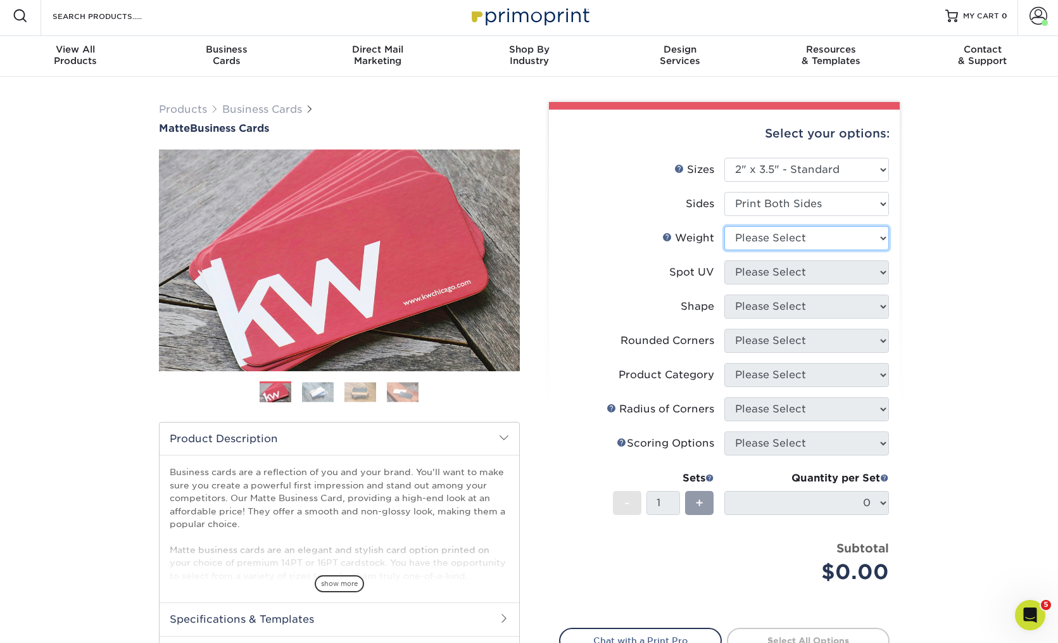
click at [766, 240] on select "Please Select 16PT 14PT" at bounding box center [807, 238] width 165 height 24
select select "16PT"
click at [765, 272] on select "Please Select No Spot UV Front and Back (Both Sides) Front Only Back Only" at bounding box center [807, 272] width 165 height 24
select select "3"
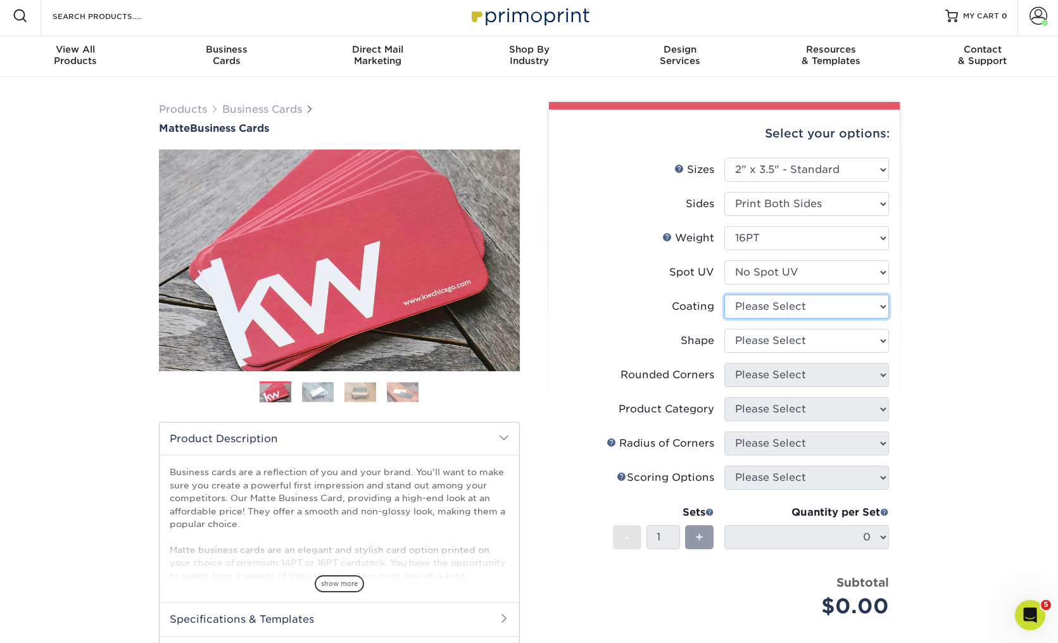
click at [752, 306] on select at bounding box center [807, 307] width 165 height 24
select select "121bb7b5-3b4d-429f-bd8d-bbf80e953313"
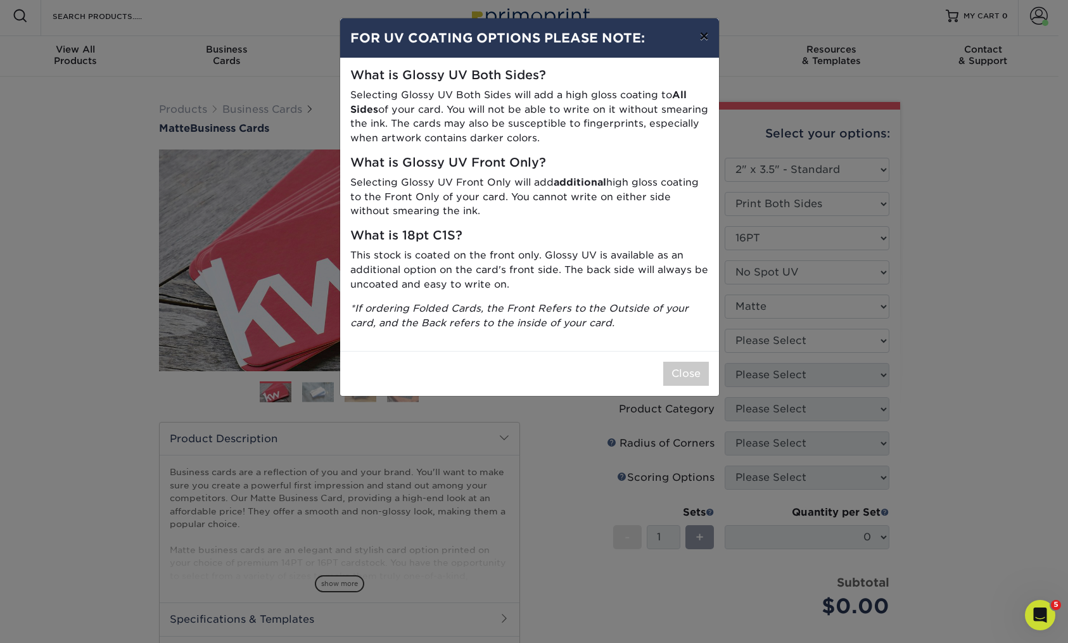
click at [706, 38] on button "×" at bounding box center [703, 35] width 29 height 35
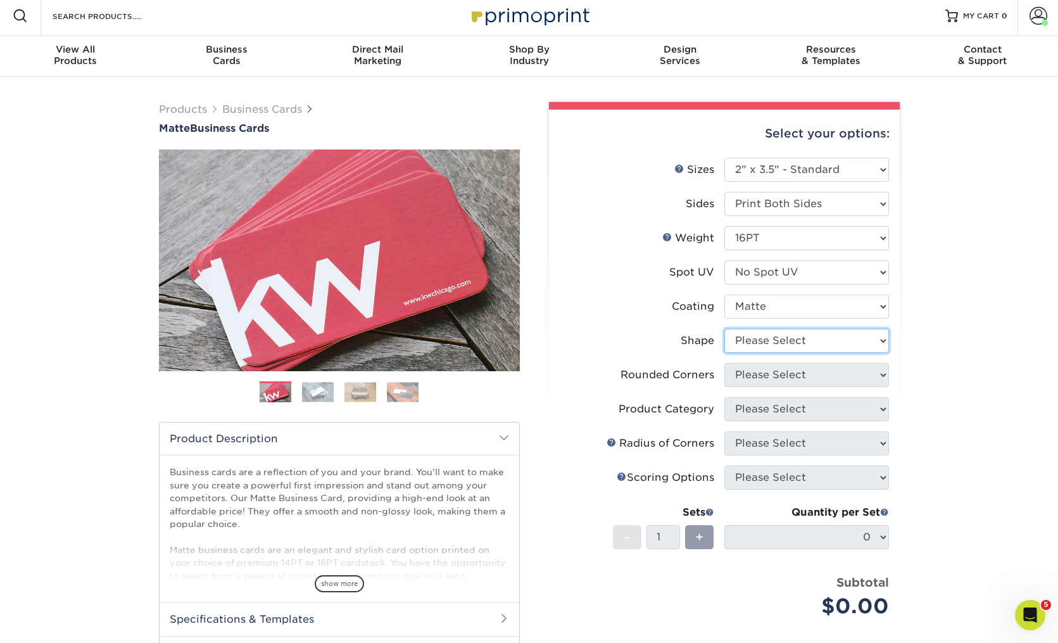
click at [754, 340] on select "Please Select Standard Oval" at bounding box center [807, 341] width 165 height 24
select select "standard"
click at [749, 377] on select "Please Select Yes - Round 2 Corners Yes - Round 4 Corners No" at bounding box center [807, 375] width 165 height 24
select select "0"
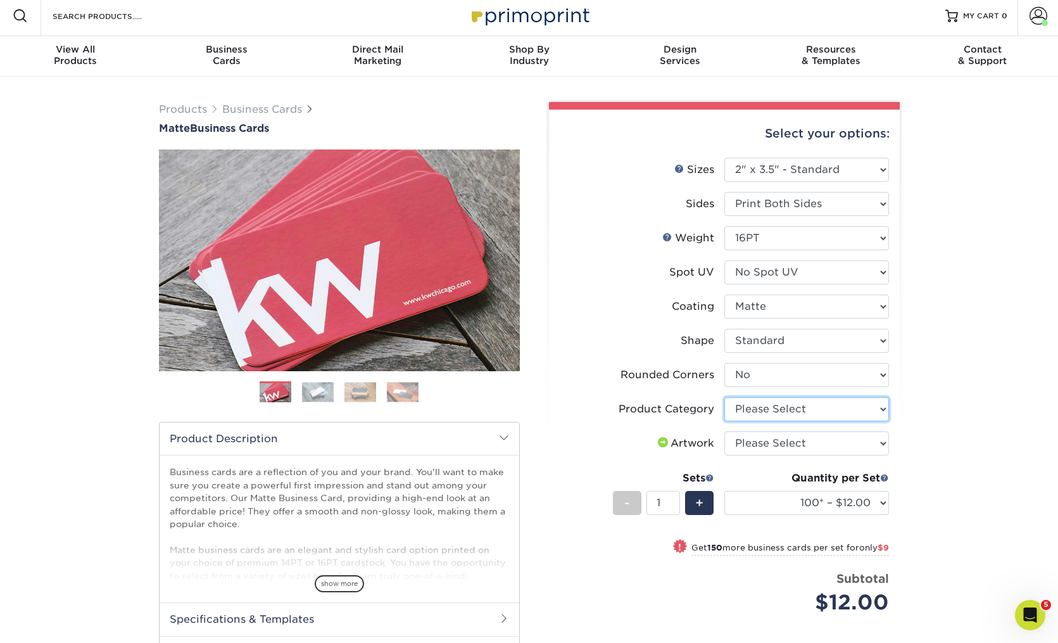
click at [752, 409] on select "Please Select Business Cards" at bounding box center [807, 409] width 165 height 24
select select "3b5148f1-0588-4f88-a218-97bcfdce65c1"
click at [755, 441] on select "Please Select I will upload files I need a design - $100" at bounding box center [807, 443] width 165 height 24
select select "upload"
click at [705, 498] on div "+" at bounding box center [699, 503] width 29 height 24
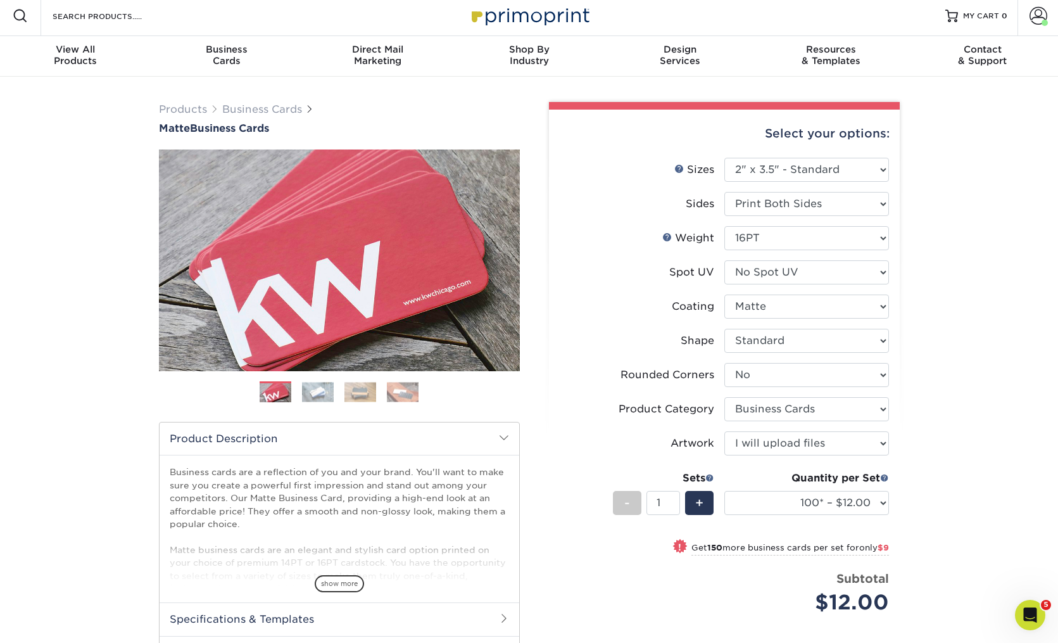
type input "2"
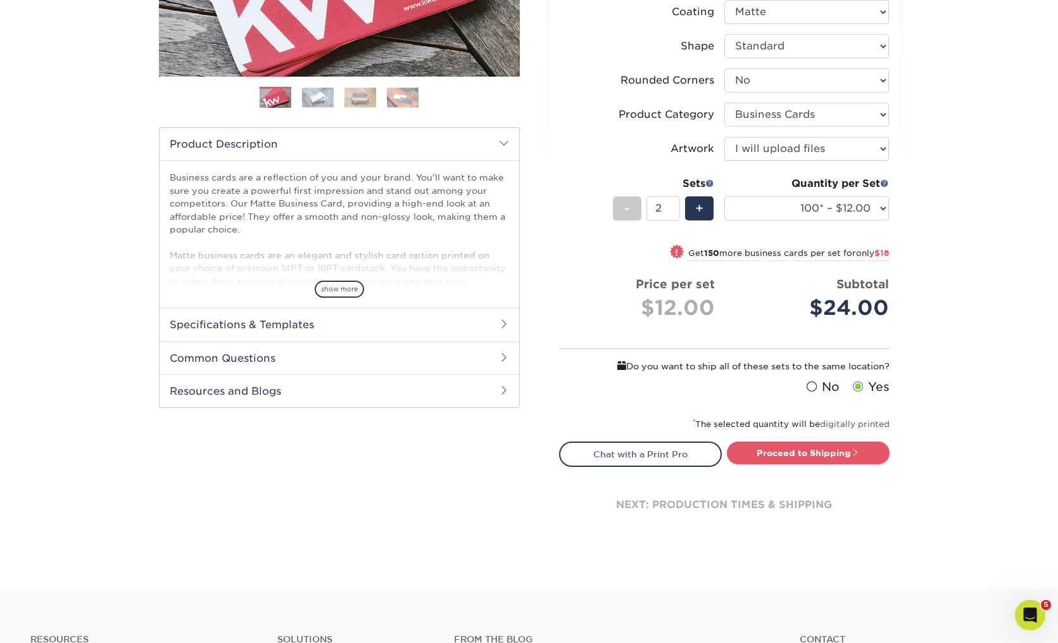
scroll to position [300, 0]
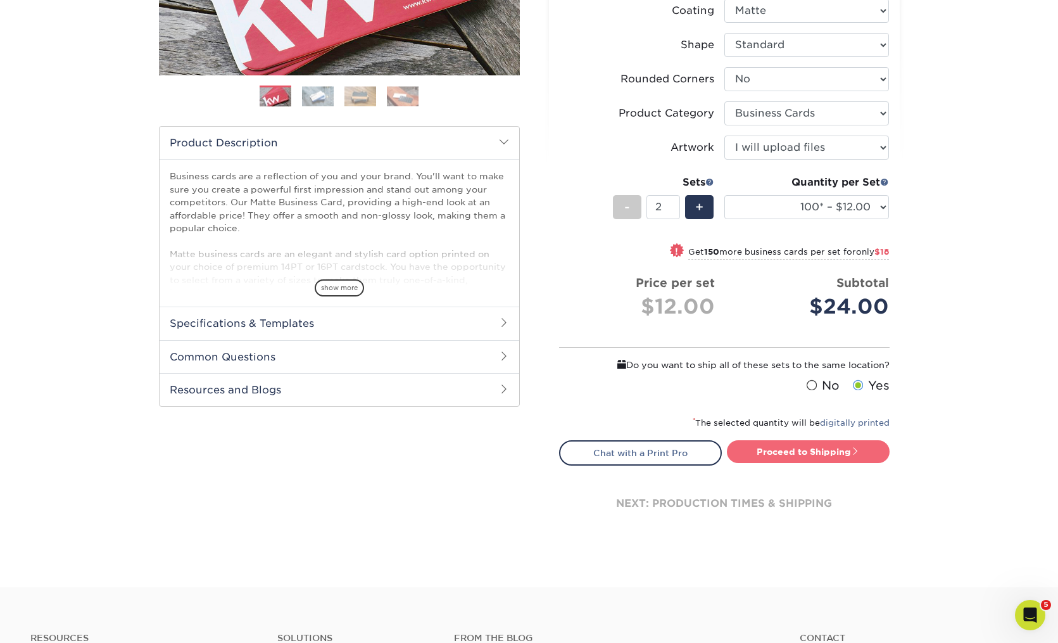
drag, startPoint x: 818, startPoint y: 455, endPoint x: 827, endPoint y: 450, distance: 10.5
click at [820, 456] on link "Proceed to Shipping" at bounding box center [808, 451] width 163 height 23
type input "Set 1"
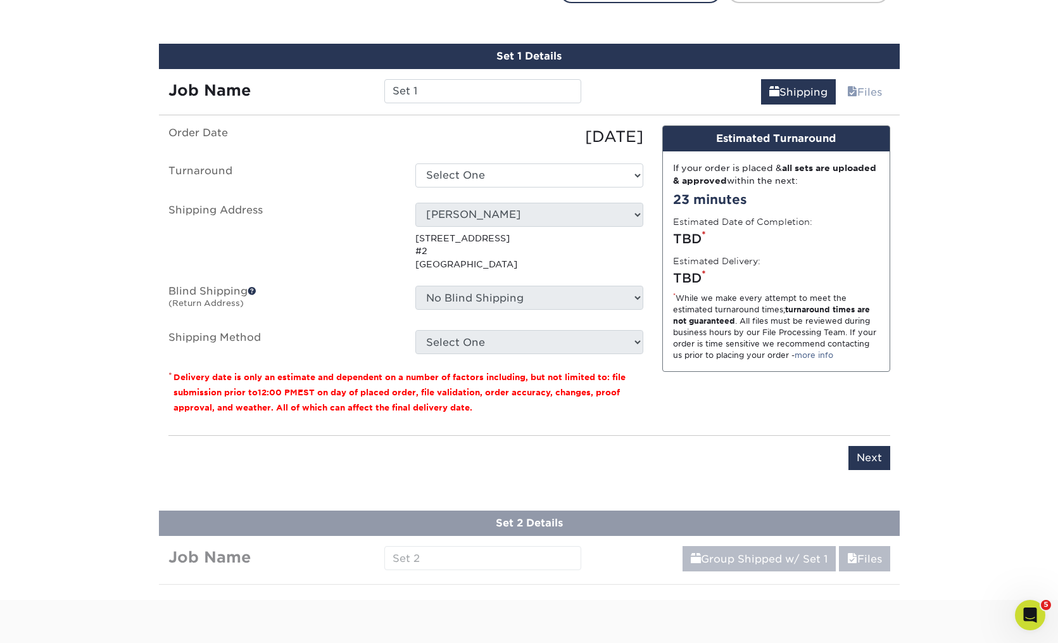
scroll to position [774, 0]
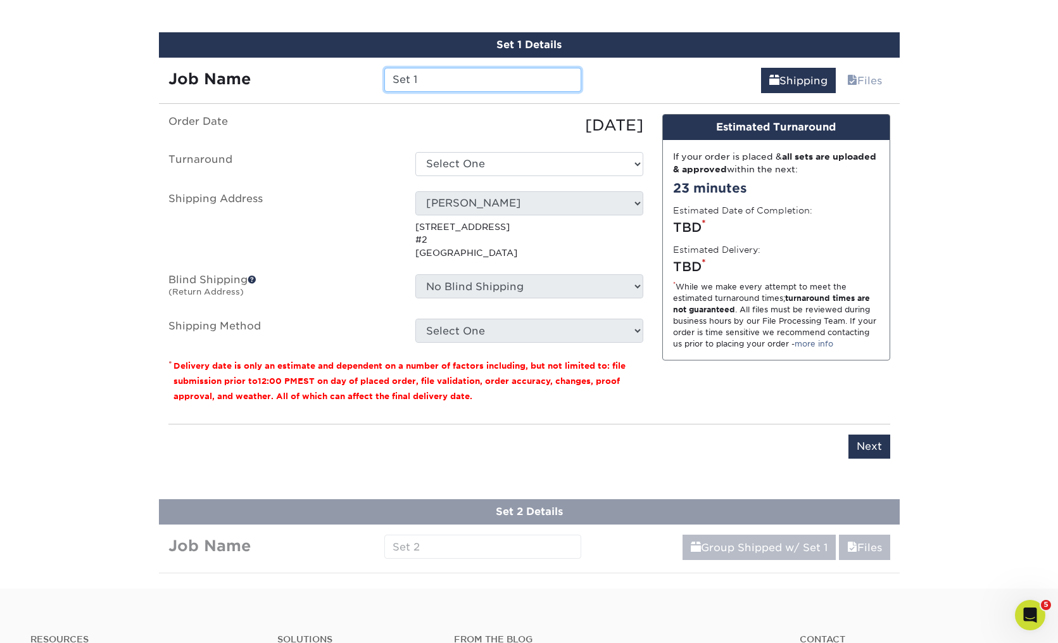
click at [431, 84] on input "Set 1" at bounding box center [482, 80] width 197 height 24
click at [469, 180] on ul "Order Date 10/08/2025 Turnaround Select One 2-4 Business Days 2 Day Next Busine…" at bounding box center [405, 228] width 475 height 229
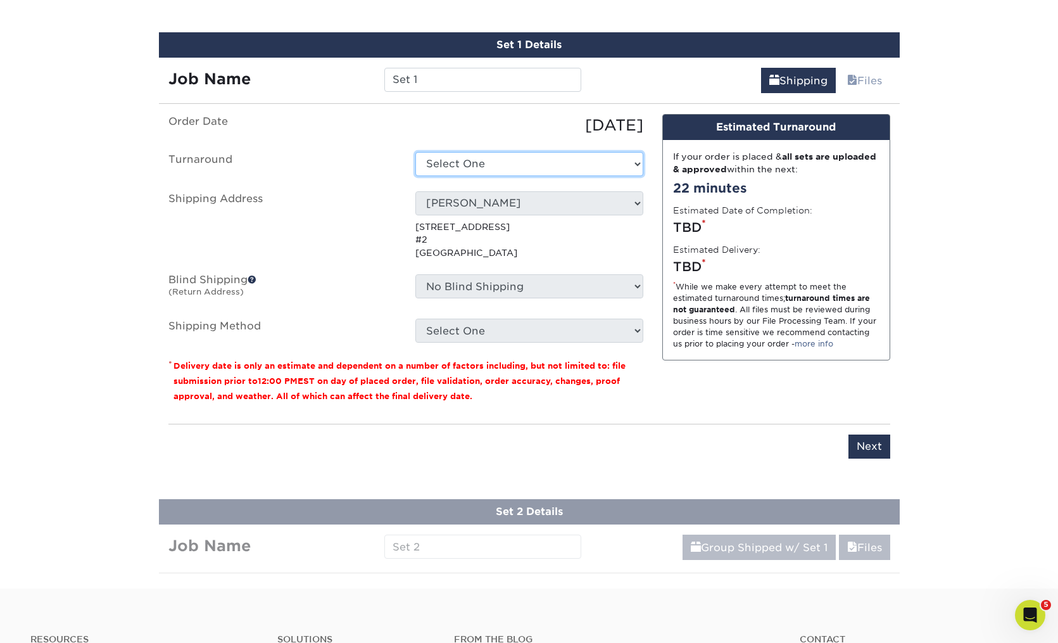
click at [456, 168] on select "Select One 2-4 Business Days 2 Day Next Business Day" at bounding box center [530, 164] width 228 height 24
select select "47dbf4b1-3bfd-4687-b793-fcd3ee179f06"
click at [520, 197] on select "Select One basik BOSTON YACHT BOSTON YACHT Boulton and Watt C2H CLOSE TO HOME F…" at bounding box center [530, 203] width 228 height 24
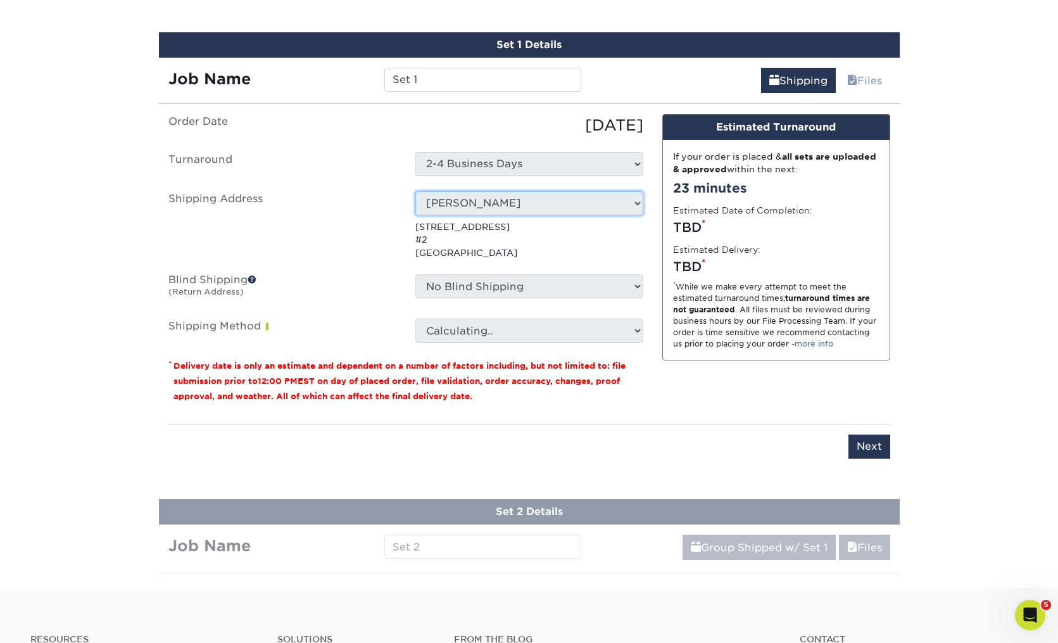
click at [524, 194] on select "Select One basik BOSTON YACHT BOSTON YACHT Boulton and Watt C2H CLOSE TO HOME F…" at bounding box center [530, 203] width 228 height 24
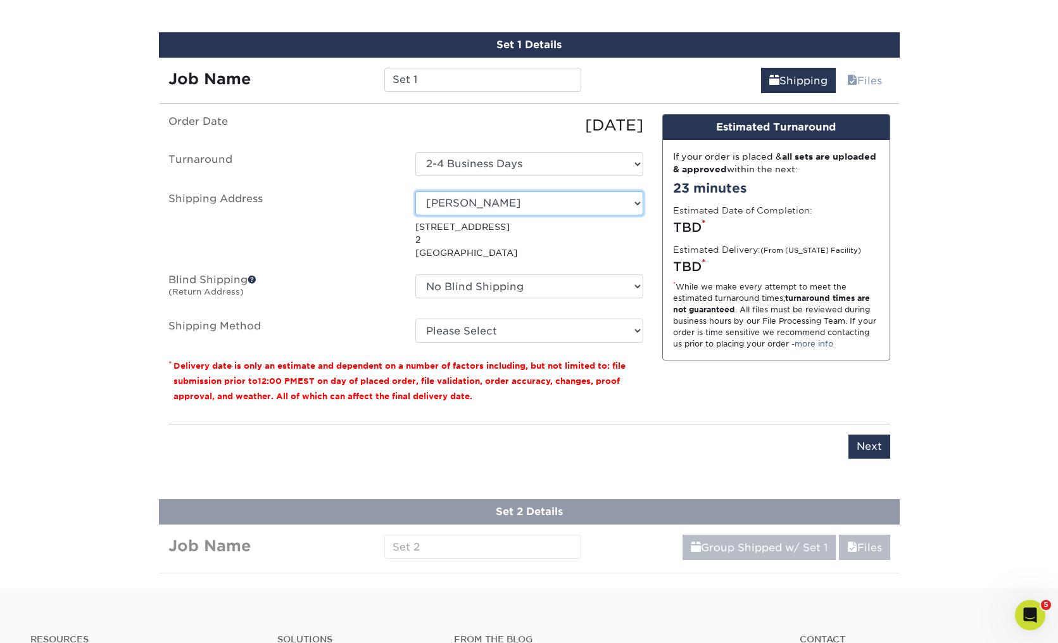
click at [604, 204] on select "Select One basik BOSTON YACHT BOSTON YACHT Boulton and Watt C2H CLOSE TO HOME F…" at bounding box center [530, 203] width 228 height 24
select select "newaddress"
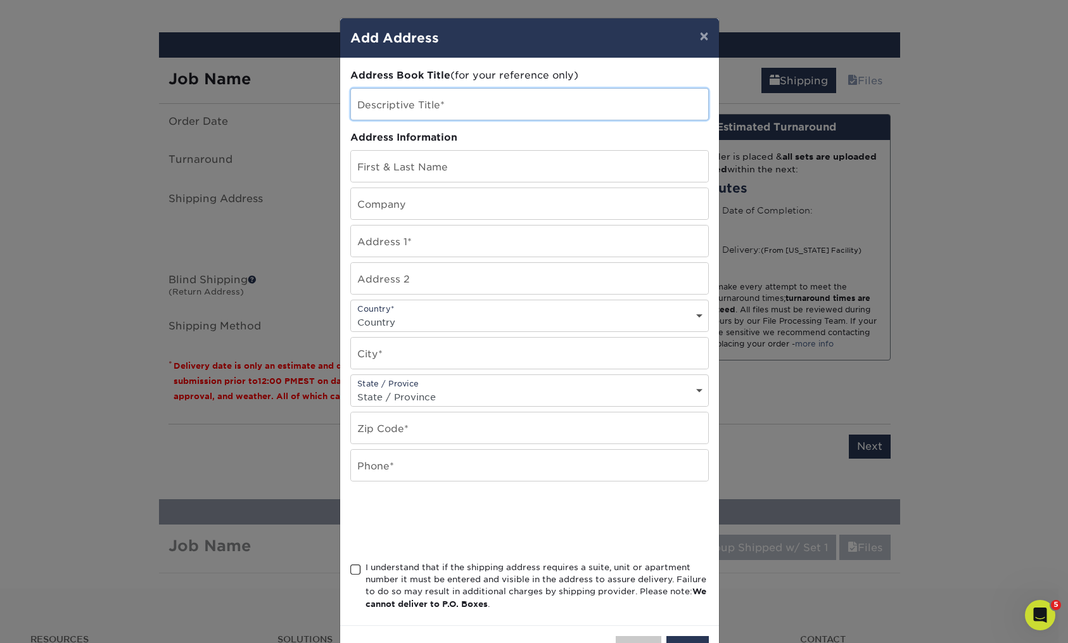
drag, startPoint x: 393, startPoint y: 108, endPoint x: 430, endPoint y: 94, distance: 39.3
click at [392, 108] on input "text" at bounding box center [529, 104] width 357 height 31
type input "PKRD"
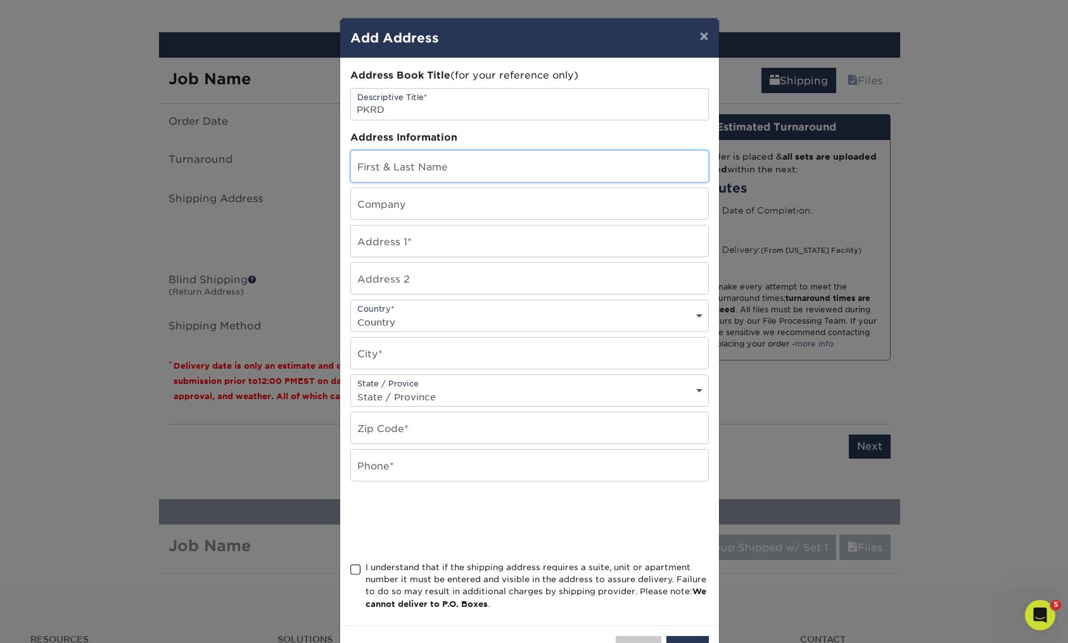
click at [422, 170] on input "text" at bounding box center [529, 166] width 357 height 31
type input "Robert Jordan"
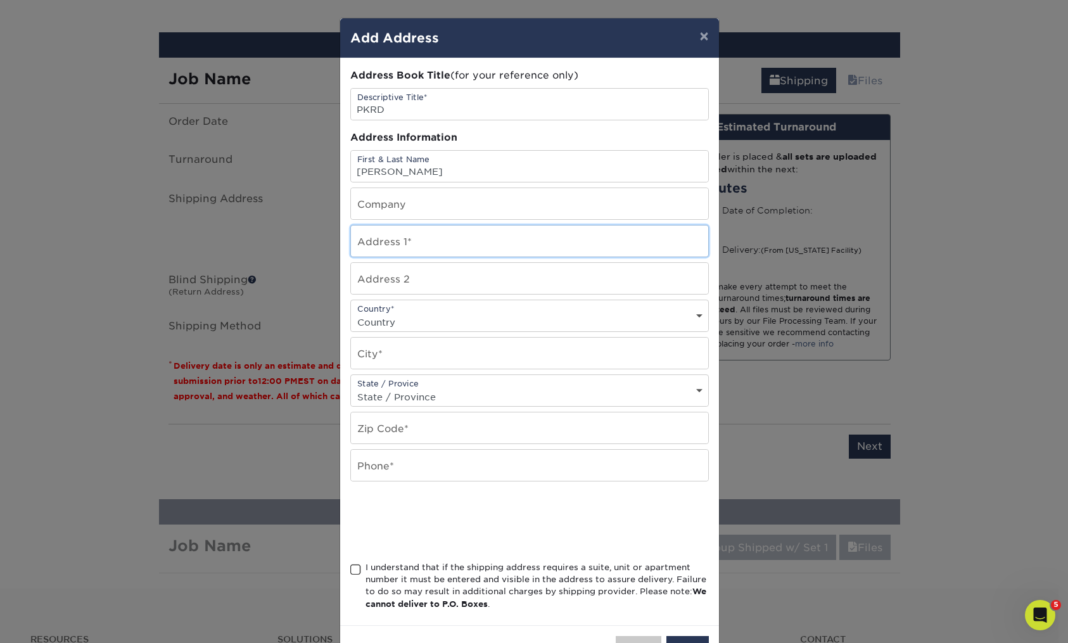
type input "227 Ainslie Street, 2"
select select "US"
type input "Brooklyn"
select select "NY"
type input "11211"
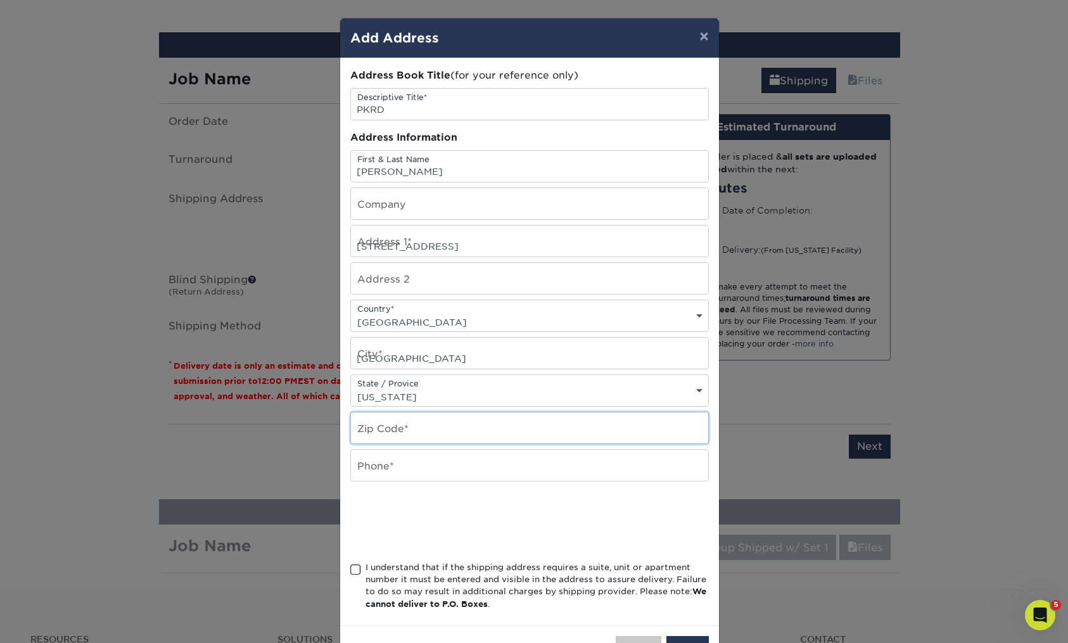
type input "2076712322"
drag, startPoint x: 353, startPoint y: 567, endPoint x: 466, endPoint y: 558, distance: 112.5
click at [356, 568] on div "I understand that if the shipping address requires a suite, unit or apartment n…" at bounding box center [529, 588] width 359 height 54
click at [668, 633] on div "Close Save" at bounding box center [529, 647] width 379 height 45
click at [680, 638] on button "Save" at bounding box center [687, 648] width 42 height 24
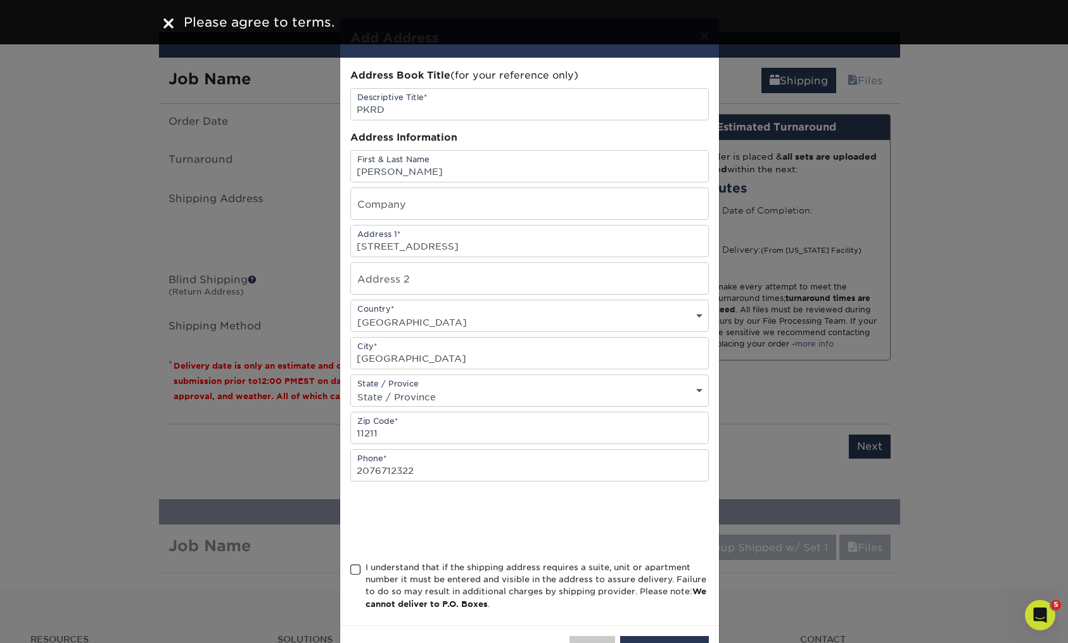
drag, startPoint x: 351, startPoint y: 569, endPoint x: 447, endPoint y: 546, distance: 99.1
click at [365, 570] on label "I understand that if the shipping address requires a suite, unit or apartment n…" at bounding box center [536, 585] width 343 height 49
click at [0, 0] on input "I understand that if the shipping address requires a suite, unit or apartment n…" at bounding box center [0, 0] width 0 height 0
drag, startPoint x: 633, startPoint y: 636, endPoint x: 642, endPoint y: 630, distance: 10.5
click at [636, 637] on button "Save Address" at bounding box center [664, 648] width 89 height 24
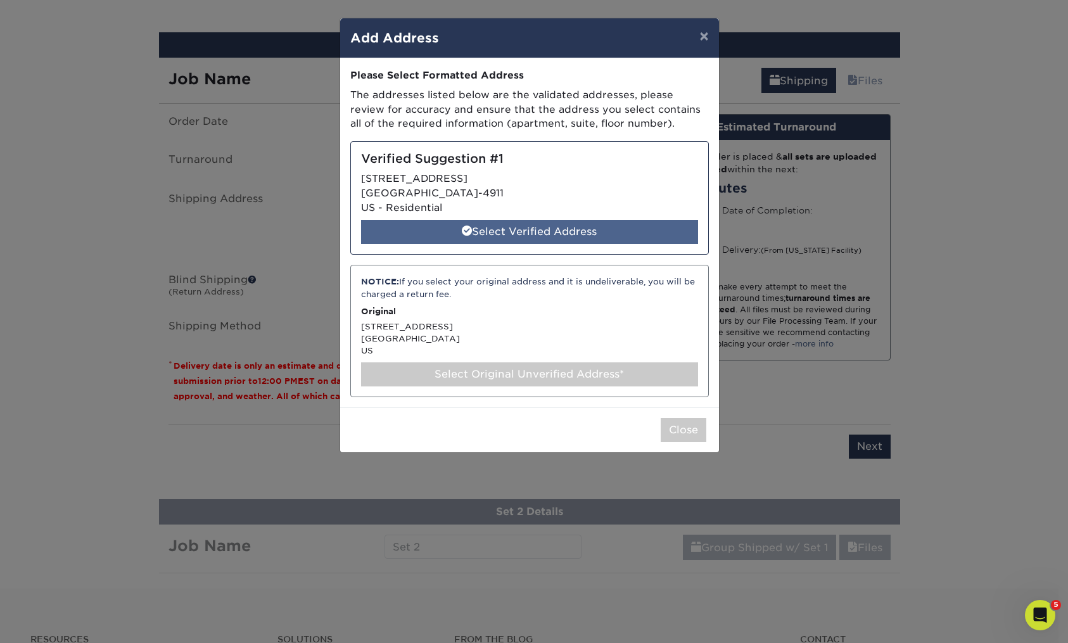
drag, startPoint x: 505, startPoint y: 235, endPoint x: 534, endPoint y: 225, distance: 30.8
click at [505, 236] on div "Select Verified Address" at bounding box center [529, 232] width 337 height 24
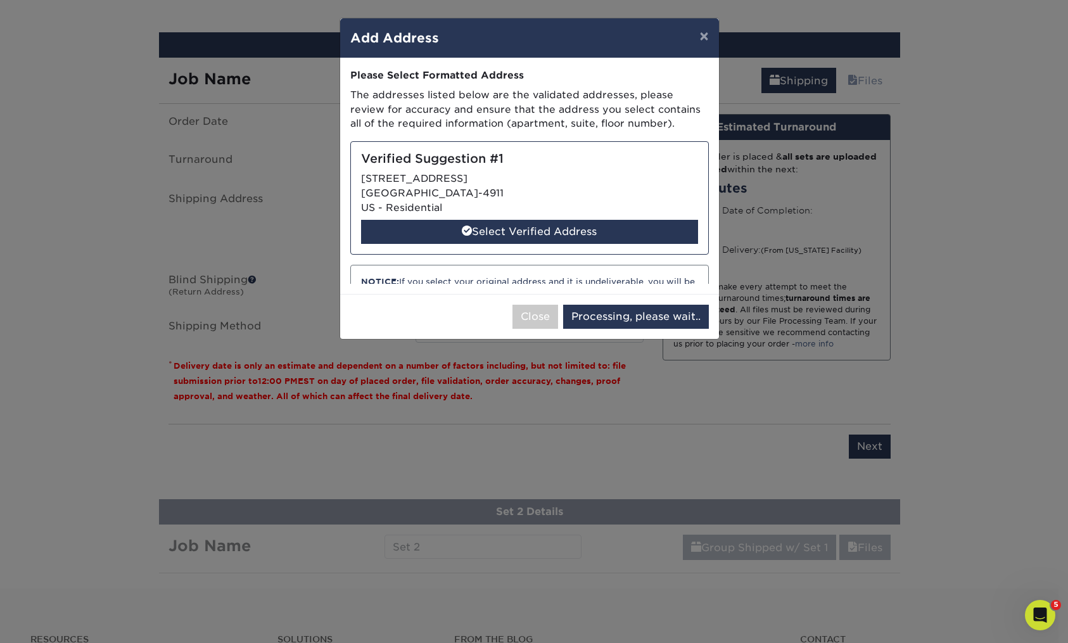
select select "286797"
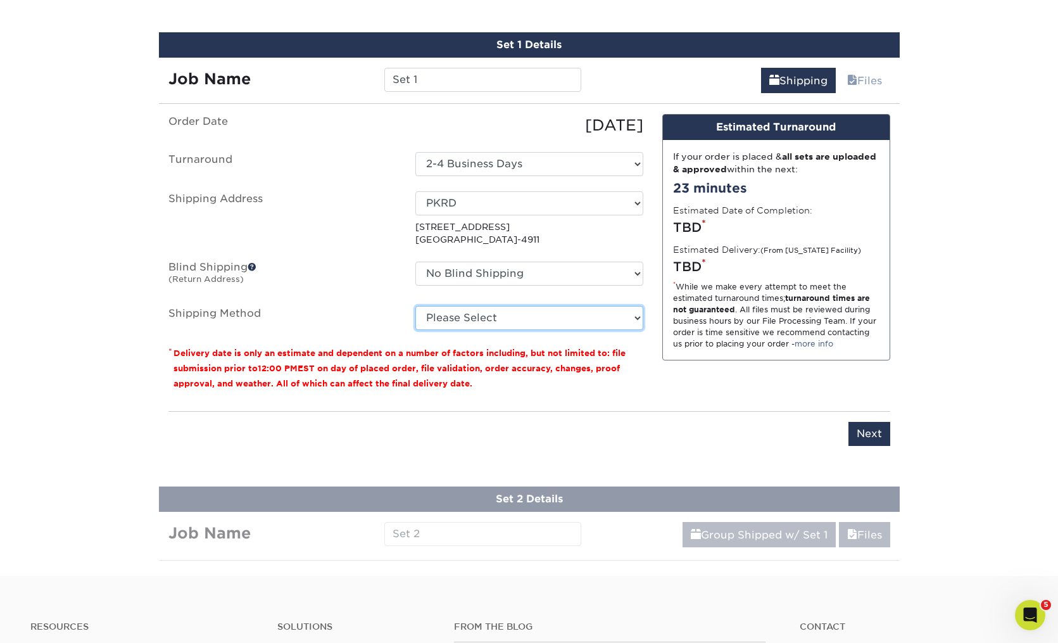
click at [536, 319] on select "Please Select Ground Shipping (+$15.68) 3 Day Shipping Service (+$20.06) 2 Day …" at bounding box center [530, 318] width 228 height 24
select select "03"
click at [536, 321] on select "Please Select Ground Shipping (+$15.68) 3 Day Shipping Service (+$20.06) 2 Day …" at bounding box center [530, 318] width 228 height 24
click at [579, 438] on div "Please enter job name and select desired turnaround time, shipping address and …" at bounding box center [529, 428] width 722 height 35
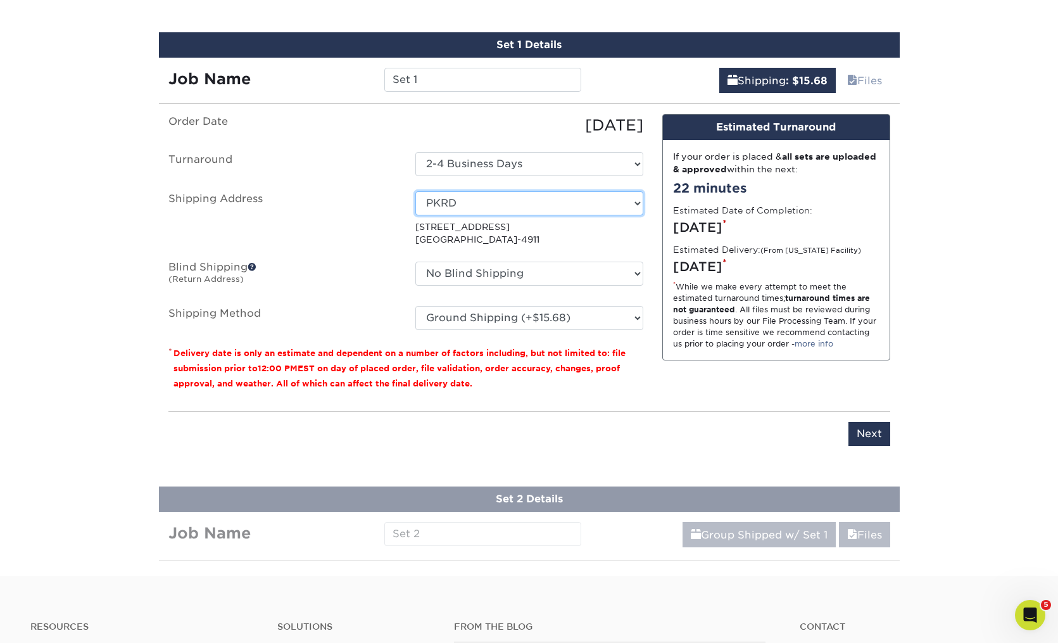
click at [526, 213] on select "Select One basik BOSTON YACHT BOSTON YACHT Boulton and Watt C2H CLOSE TO HOME F…" at bounding box center [530, 203] width 228 height 24
drag, startPoint x: 648, startPoint y: 433, endPoint x: 733, endPoint y: 440, distance: 85.2
click at [652, 433] on div "Please enter job name and select desired turnaround time, shipping address and …" at bounding box center [529, 428] width 722 height 35
